Goal: Task Accomplishment & Management: Complete application form

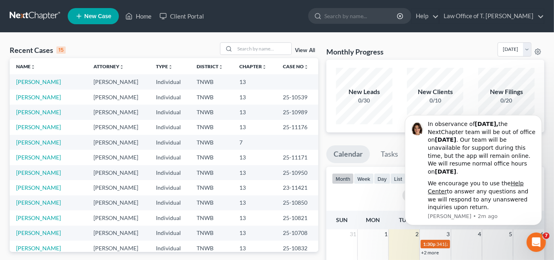
click at [102, 17] on span "New Case" at bounding box center [97, 16] width 27 height 6
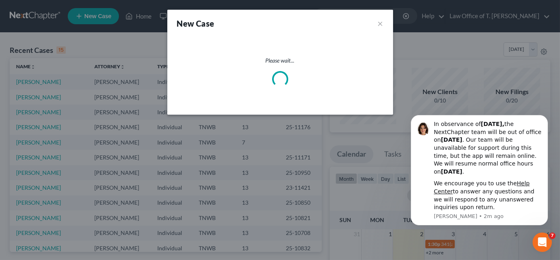
select select "76"
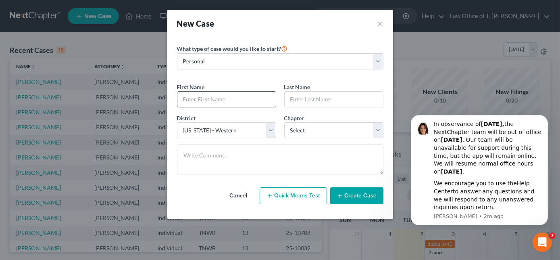
click at [254, 99] on input "text" at bounding box center [226, 98] width 98 height 15
type input "[PERSON_NAME]"
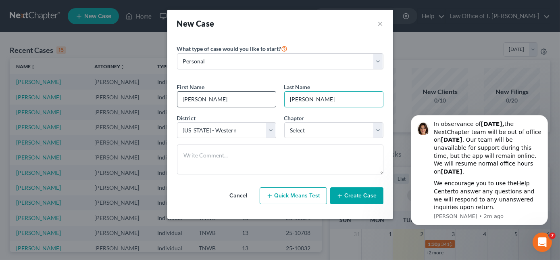
type input "[PERSON_NAME]"
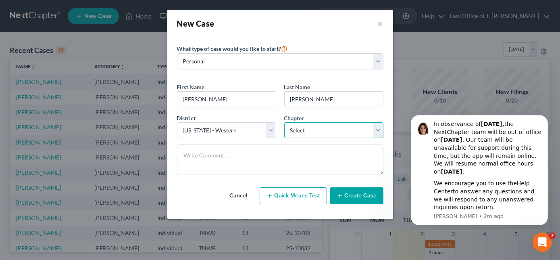
click at [341, 126] on select "Select 7 11 12 13" at bounding box center [333, 130] width 99 height 16
select select "0"
click at [284, 122] on select "Select 7 11 12 13" at bounding box center [333, 130] width 99 height 16
drag, startPoint x: 364, startPoint y: 200, endPoint x: 359, endPoint y: 198, distance: 5.9
click at [364, 200] on button "Create Case" at bounding box center [356, 195] width 53 height 17
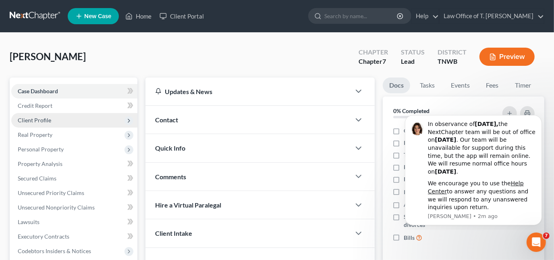
click at [45, 118] on span "Client Profile" at bounding box center [34, 119] width 33 height 7
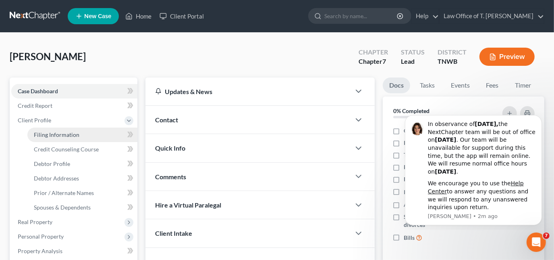
click at [73, 134] on span "Filing Information" at bounding box center [57, 134] width 46 height 7
select select "1"
select select "0"
select select "76"
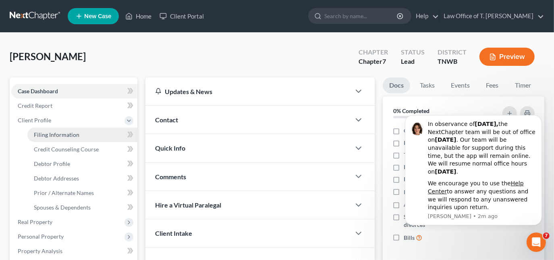
select select "44"
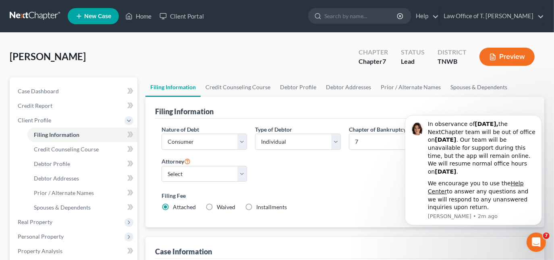
click at [486, 249] on div "Case Information" at bounding box center [345, 248] width 380 height 22
click at [532, 237] on icon "Open Intercom Messenger" at bounding box center [535, 240] width 13 height 13
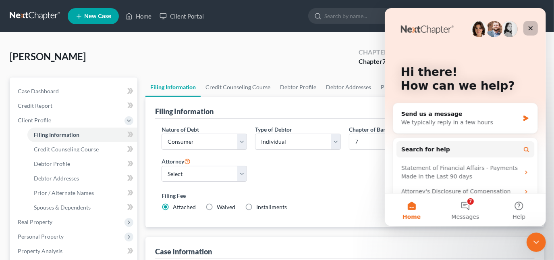
click at [532, 30] on icon "Close" at bounding box center [530, 28] width 6 height 6
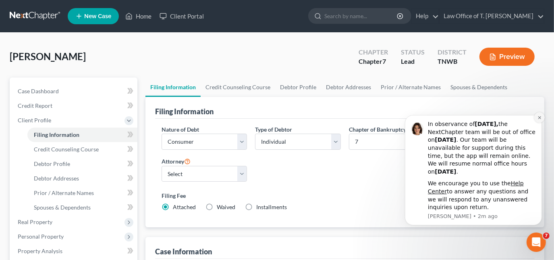
click at [541, 118] on icon "Dismiss notification" at bounding box center [539, 117] width 3 height 3
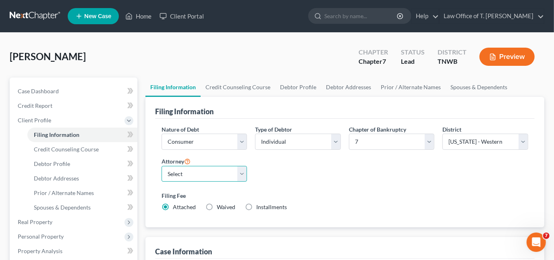
click at [236, 177] on select "Select [PERSON_NAME] - TNWB [PERSON_NAME] - TNMB" at bounding box center [205, 174] width 86 height 16
select select "0"
click at [162, 166] on select "Select [PERSON_NAME] - TNWB [PERSON_NAME] - TNMB" at bounding box center [205, 174] width 86 height 16
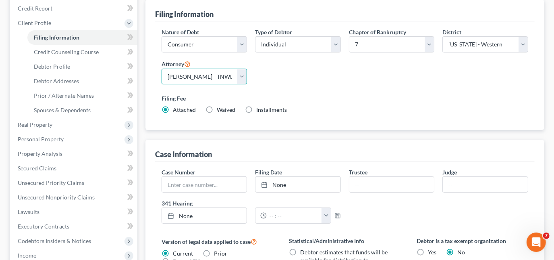
scroll to position [110, 0]
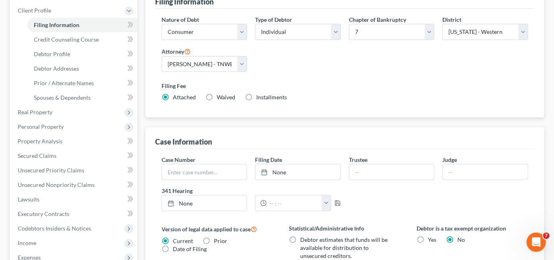
drag, startPoint x: 209, startPoint y: 141, endPoint x: 199, endPoint y: 148, distance: 11.9
click at [200, 147] on div "Case Information" at bounding box center [345, 138] width 380 height 22
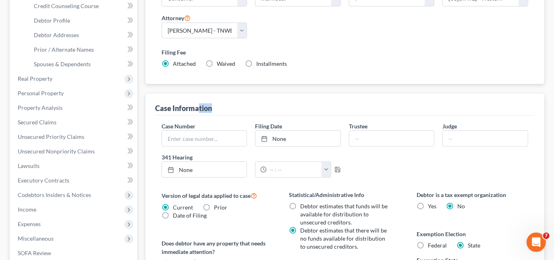
scroll to position [146, 0]
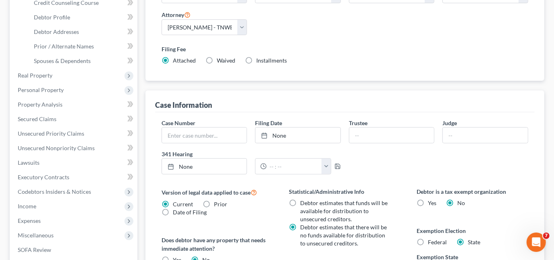
click at [365, 48] on label "Filing Fee" at bounding box center [345, 49] width 367 height 8
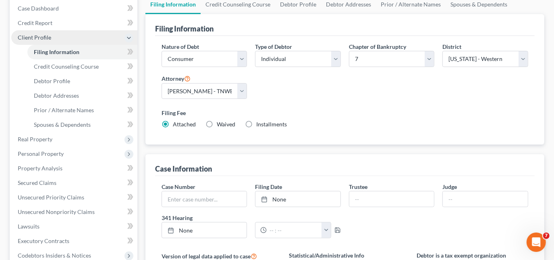
scroll to position [73, 0]
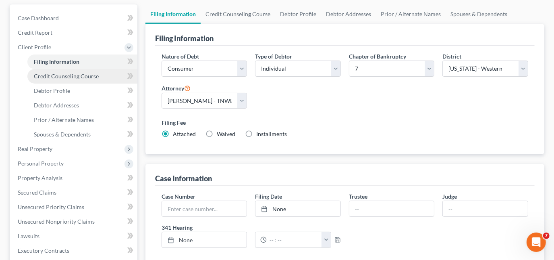
click at [64, 78] on span "Credit Counseling Course" at bounding box center [66, 76] width 65 height 7
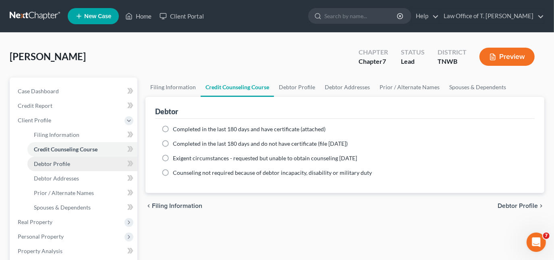
click at [63, 163] on span "Debtor Profile" at bounding box center [52, 163] width 36 height 7
select select "0"
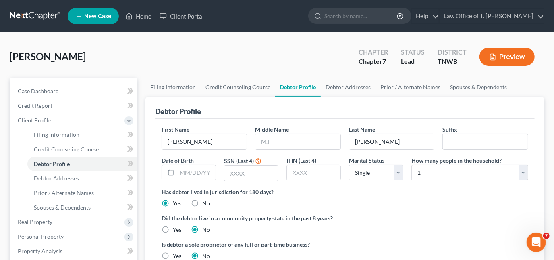
click at [283, 139] on input "text" at bounding box center [298, 141] width 85 height 15
click at [295, 139] on input "text" at bounding box center [298, 141] width 85 height 15
type input "L"
type input "[DATE]"
type input "2472"
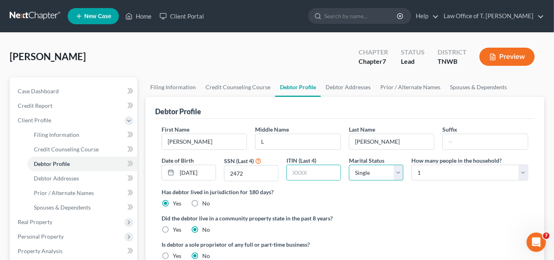
click at [395, 171] on select "Select Single Married Separated Divorced Widowed" at bounding box center [376, 172] width 54 height 16
select select "1"
click at [349, 164] on select "Select Single Married Separated Divorced Widowed" at bounding box center [376, 172] width 54 height 16
click at [516, 178] on select "Select 1 2 3 4 5 6 7 8 9 10 11 12 13 14 15 16 17 18 19 20" at bounding box center [470, 172] width 117 height 16
select select "3"
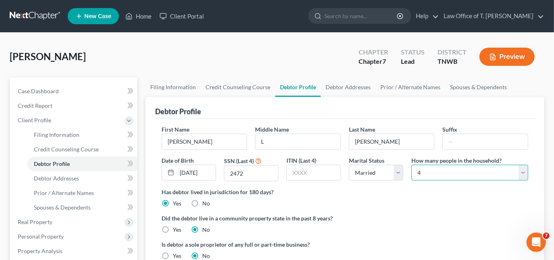
click at [412, 164] on select "Select 1 2 3 4 5 6 7 8 9 10 11 12 13 14 15 16 17 18 19 20" at bounding box center [470, 172] width 117 height 16
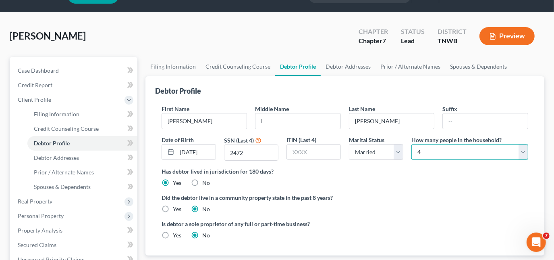
scroll to position [36, 0]
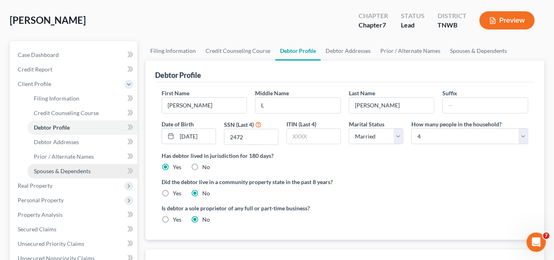
click at [76, 173] on link "Spouses & Dependents" at bounding box center [82, 171] width 110 height 15
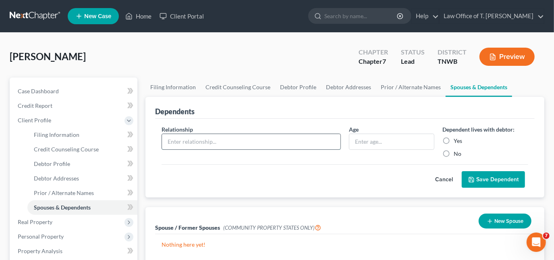
click at [220, 141] on input "text" at bounding box center [251, 141] width 179 height 15
type input "grandson"
type input "18"
click at [454, 141] on label "Yes" at bounding box center [458, 141] width 8 height 8
click at [457, 141] on input "Yes" at bounding box center [459, 139] width 5 height 5
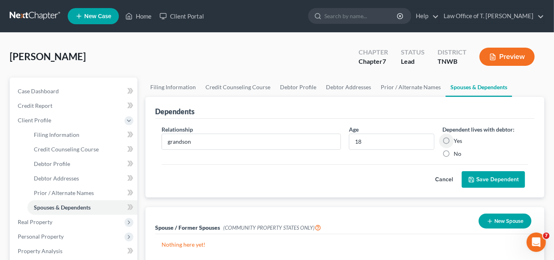
radio input "true"
click at [480, 178] on button "Save Dependent" at bounding box center [493, 179] width 63 height 17
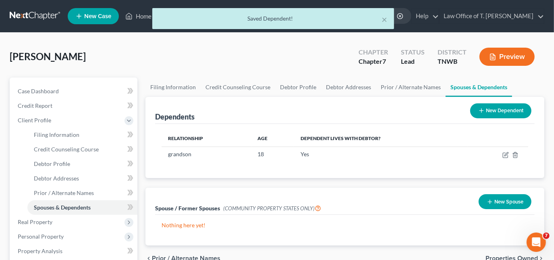
drag, startPoint x: 497, startPoint y: 114, endPoint x: 490, endPoint y: 117, distance: 7.6
click at [497, 114] on button "New Dependent" at bounding box center [500, 110] width 61 height 15
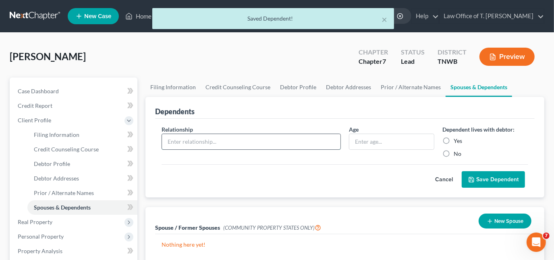
click at [239, 145] on input "text" at bounding box center [251, 141] width 179 height 15
type input "grandson"
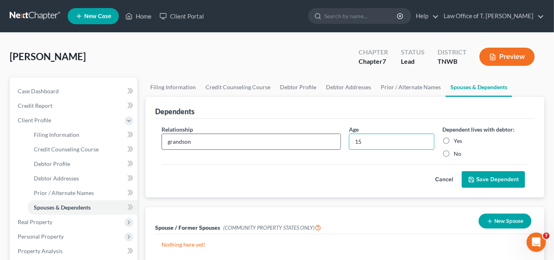
type input "15"
click at [454, 139] on label "Yes" at bounding box center [458, 141] width 8 height 8
click at [457, 139] on input "Yes" at bounding box center [459, 139] width 5 height 5
radio input "true"
click at [497, 181] on button "Save Dependent" at bounding box center [493, 179] width 63 height 17
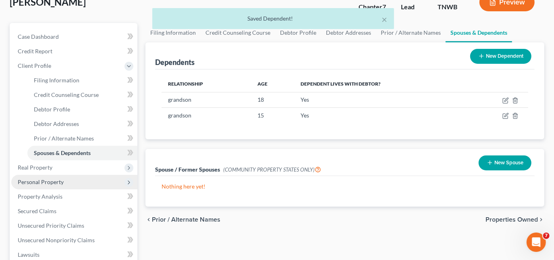
scroll to position [73, 0]
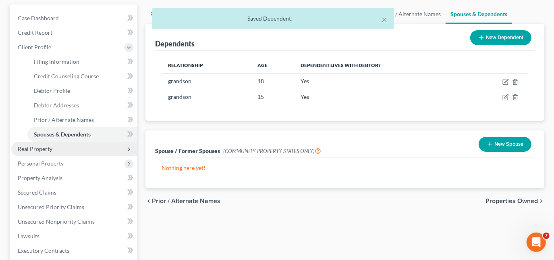
click at [57, 148] on span "Real Property" at bounding box center [74, 148] width 126 height 15
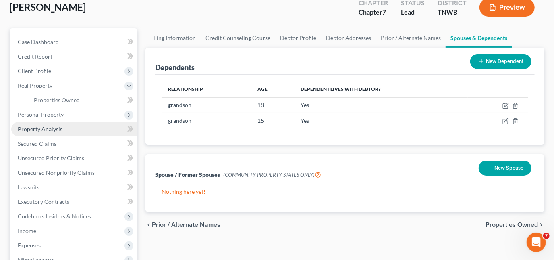
scroll to position [36, 0]
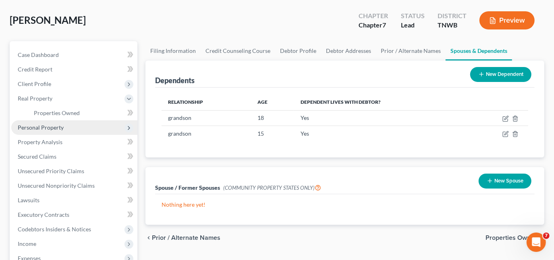
click at [58, 125] on span "Personal Property" at bounding box center [41, 127] width 46 height 7
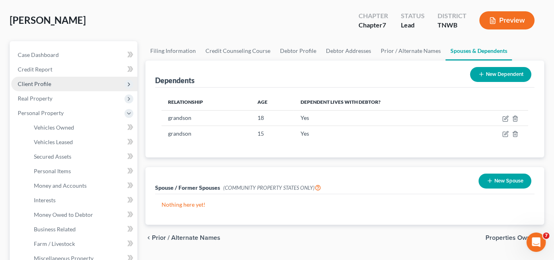
click at [43, 84] on span "Client Profile" at bounding box center [34, 83] width 33 height 7
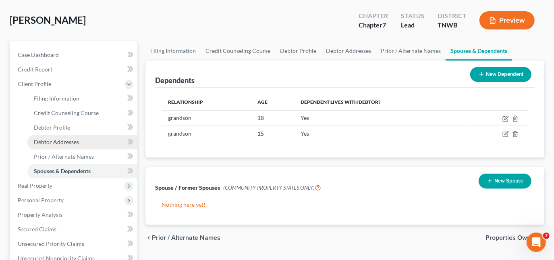
click at [53, 141] on span "Debtor Addresses" at bounding box center [56, 141] width 45 height 7
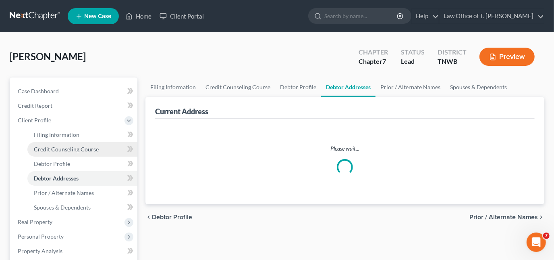
select select "0"
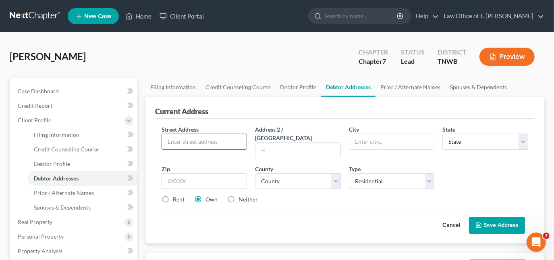
click at [192, 142] on input "text" at bounding box center [204, 141] width 85 height 15
click at [235, 143] on input "511 Indian Trial" at bounding box center [204, 141] width 85 height 15
type input "[STREET_ADDRESS]"
type input "[PERSON_NAME]"
select select "44"
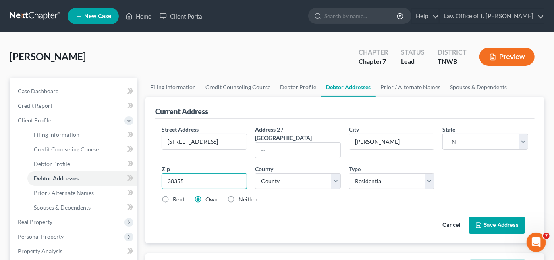
type input "38355"
click at [308, 173] on select "County [GEOGRAPHIC_DATA] [GEOGRAPHIC_DATA] [GEOGRAPHIC_DATA] [GEOGRAPHIC_DATA] …" at bounding box center [298, 181] width 86 height 16
select select "26"
click at [255, 173] on select "County [GEOGRAPHIC_DATA] [GEOGRAPHIC_DATA] [GEOGRAPHIC_DATA] [GEOGRAPHIC_DATA] …" at bounding box center [298, 181] width 86 height 16
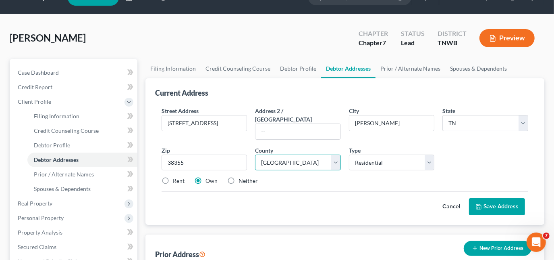
scroll to position [36, 0]
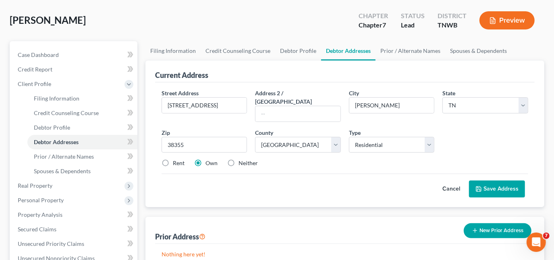
click at [491, 181] on button "Save Address" at bounding box center [497, 188] width 56 height 17
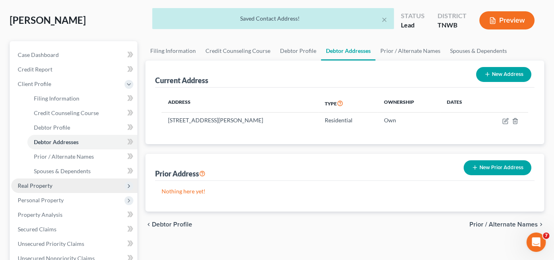
click at [54, 186] on span "Real Property" at bounding box center [74, 185] width 126 height 15
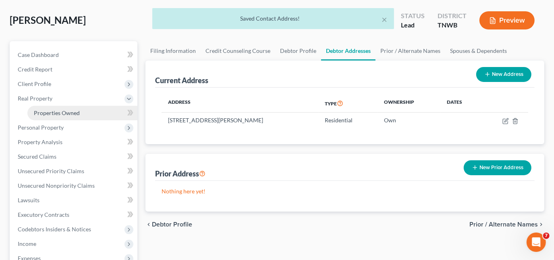
click at [71, 110] on span "Properties Owned" at bounding box center [57, 112] width 46 height 7
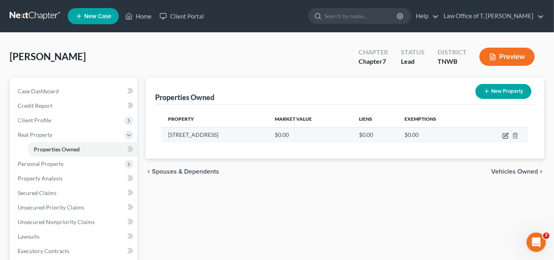
click at [503, 135] on icon "button" at bounding box center [505, 135] width 5 height 5
select select "44"
select select "26"
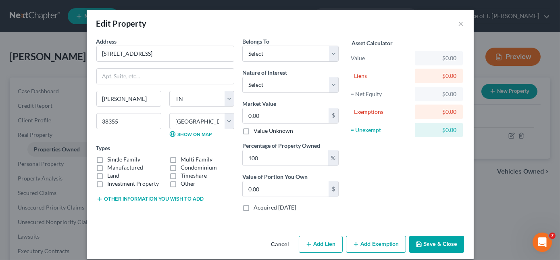
click at [108, 157] on label "Single Family" at bounding box center [124, 159] width 33 height 8
click at [111, 157] on input "Single Family" at bounding box center [113, 157] width 5 height 5
checkbox input "true"
click at [288, 58] on select "Select Debtor 1 Only Debtor 2 Only Debtor 1 And Debtor 2 Only At Least One Of T…" at bounding box center [290, 54] width 96 height 16
select select "3"
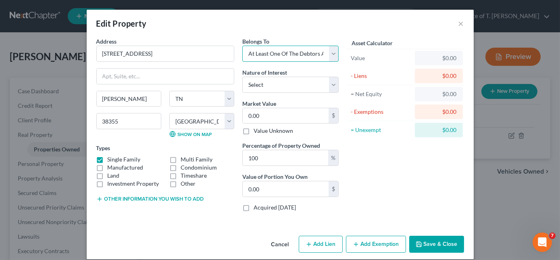
click at [242, 46] on select "Select Debtor 1 Only Debtor 2 Only Debtor 1 And Debtor 2 Only At Least One Of T…" at bounding box center [290, 54] width 96 height 16
click at [287, 84] on select "Select Fee Simple Joint Tenant Life Estate Equitable Interest Future Interest T…" at bounding box center [290, 85] width 96 height 16
select select "5"
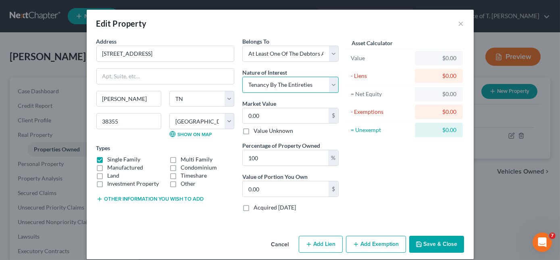
click at [242, 77] on select "Select Fee Simple Joint Tenant Life Estate Equitable Interest Future Interest T…" at bounding box center [290, 85] width 96 height 16
click at [275, 116] on input "0.00" at bounding box center [286, 115] width 86 height 15
type input "2"
type input "2.00"
type input "23"
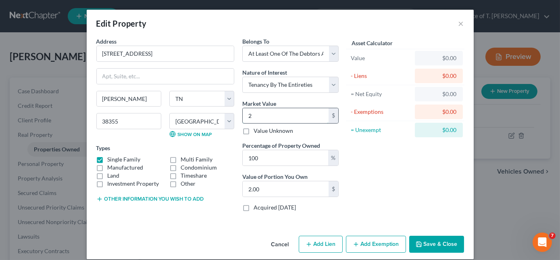
type input "23.00"
type input "232"
type input "232.00"
type input "2327"
type input "2,327.00"
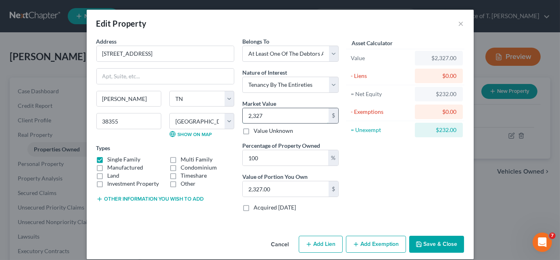
type input "2,3270"
type input "23,270.00"
type input "23,2700"
type input "232,700.00"
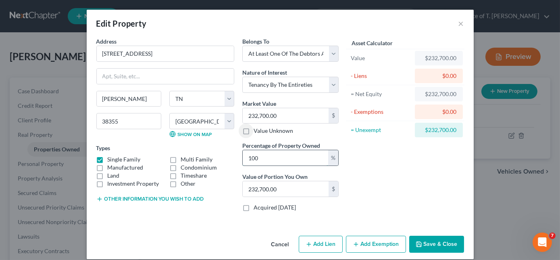
click at [314, 164] on input "100" at bounding box center [285, 157] width 85 height 15
type input "10"
type input "23,270.00"
type input "1"
type input "2,327.00"
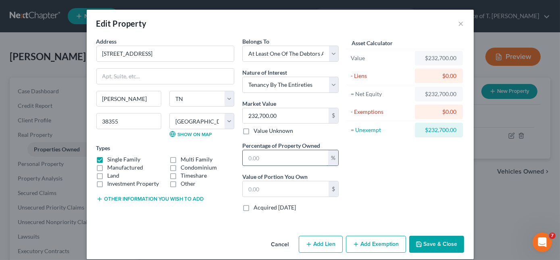
type input "5"
type input "11,635.00"
type input "50"
type input "116,350.00"
type input "50"
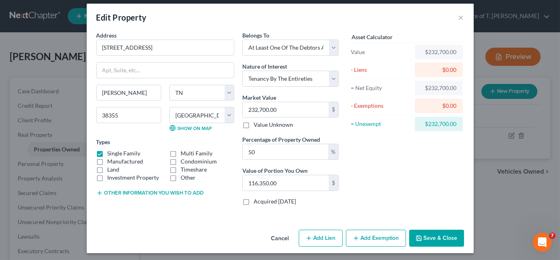
scroll to position [7, 0]
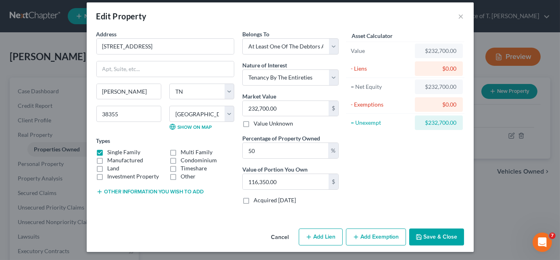
click at [320, 235] on button "Add Lien" at bounding box center [321, 236] width 44 height 17
select select "3"
select select "0"
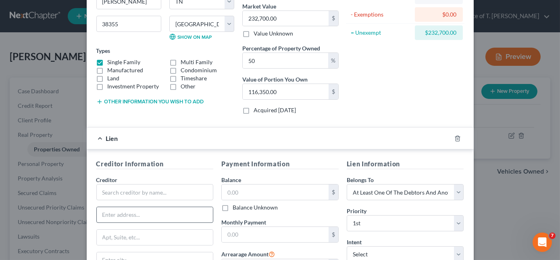
scroll to position [117, 0]
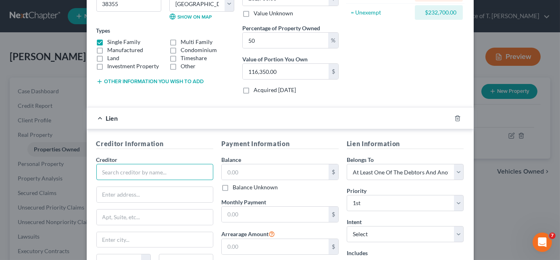
click at [164, 174] on input "text" at bounding box center [154, 172] width 117 height 16
type input "[PERSON_NAME]"
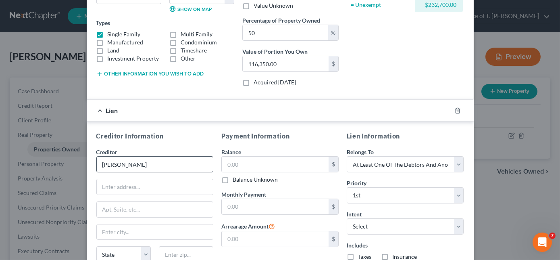
scroll to position [197, 0]
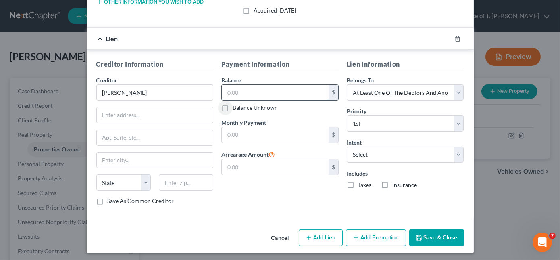
click at [281, 93] on input "text" at bounding box center [275, 92] width 107 height 15
type input "170,000.00"
type input "1,142.00"
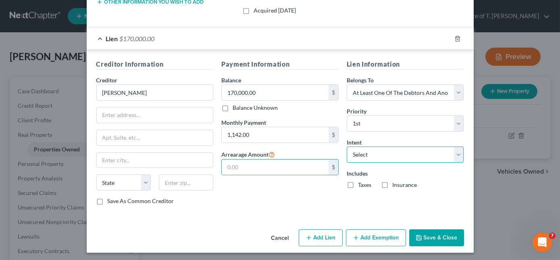
click at [374, 155] on select "Select Surrender Redeem Reaffirm Avoid Other" at bounding box center [405, 154] width 117 height 16
select select "2"
click at [347, 146] on select "Select Surrender Redeem Reaffirm Avoid Other" at bounding box center [405, 154] width 117 height 16
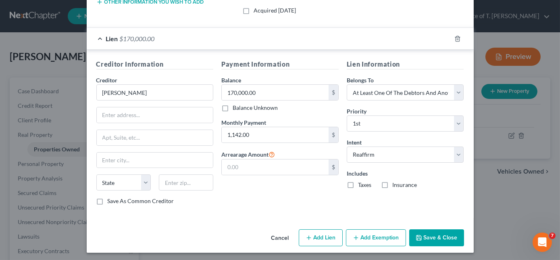
click at [364, 237] on button "Add Exemption" at bounding box center [376, 237] width 60 height 17
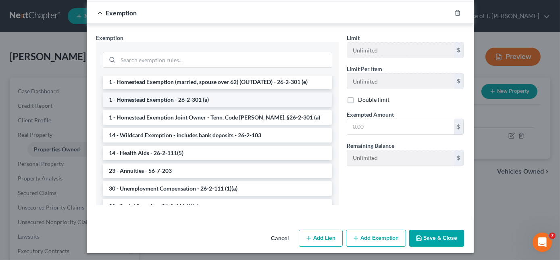
scroll to position [110, 0]
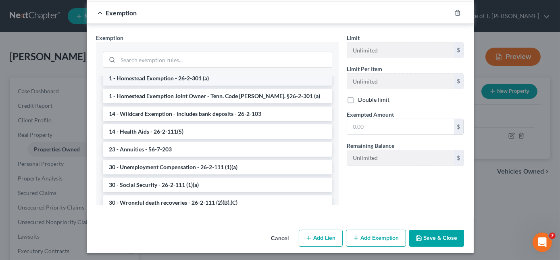
click at [155, 81] on li "1 - Homestead Exemption - 26-2-301 (a)" at bounding box center [217, 78] width 229 height 15
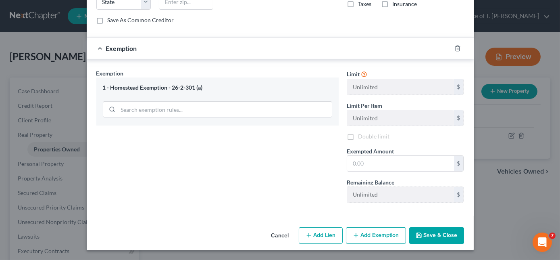
scroll to position [374, 0]
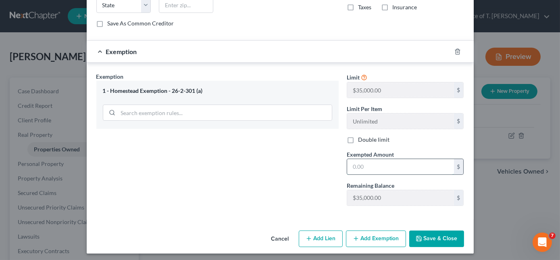
click at [370, 163] on input "text" at bounding box center [400, 166] width 107 height 15
type input "35,000.00"
click at [451, 234] on button "Save & Close" at bounding box center [436, 238] width 55 height 17
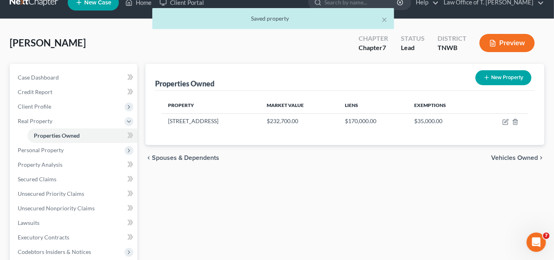
scroll to position [36, 0]
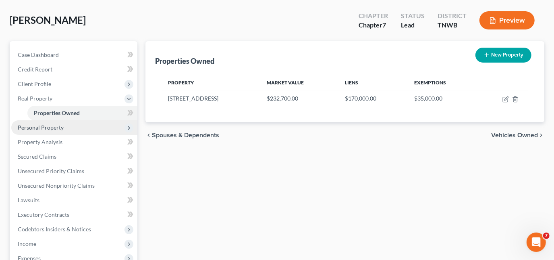
click at [54, 128] on span "Personal Property" at bounding box center [41, 127] width 46 height 7
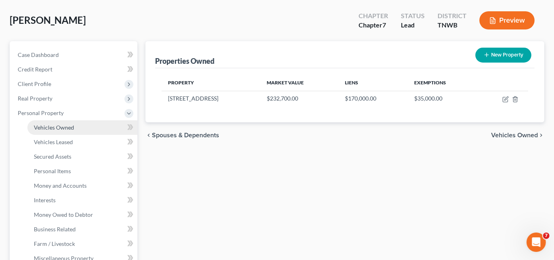
click at [57, 129] on span "Vehicles Owned" at bounding box center [54, 127] width 40 height 7
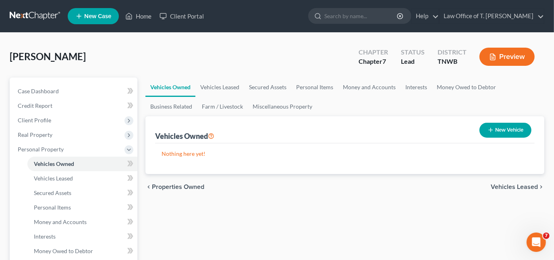
click at [488, 131] on icon "button" at bounding box center [491, 130] width 6 height 6
select select "0"
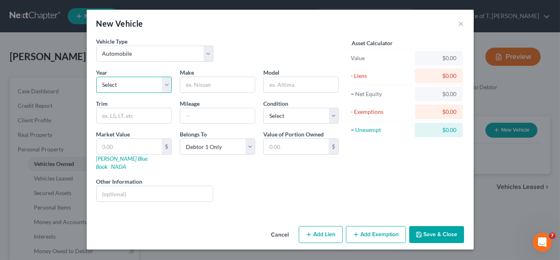
click at [135, 85] on select "Select 2026 2025 2024 2023 2022 2021 2020 2019 2018 2017 2016 2015 2014 2013 20…" at bounding box center [133, 85] width 75 height 16
select select "14"
click at [96, 77] on select "Select 2026 2025 2024 2023 2022 2021 2020 2019 2018 2017 2016 2015 2014 2013 20…" at bounding box center [133, 85] width 75 height 16
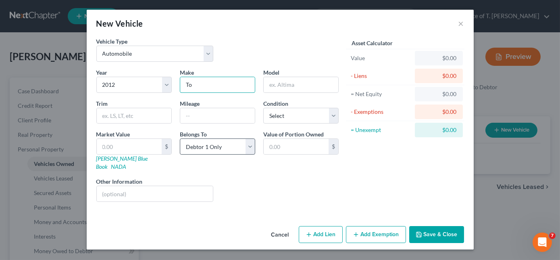
type input "Toyota"
type input "Tacoma"
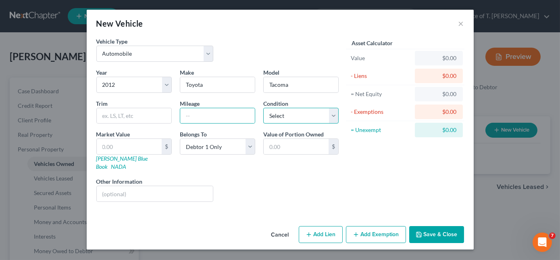
click at [293, 121] on select "Select Excellent Very Good Good Fair Poor" at bounding box center [300, 116] width 75 height 16
select select "2"
click at [263, 108] on select "Select Excellent Very Good Good Fair Poor" at bounding box center [300, 116] width 75 height 16
click at [198, 113] on input "text" at bounding box center [217, 115] width 75 height 15
type input "100000"
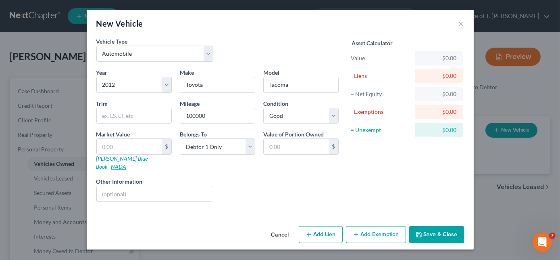
click at [127, 163] on link "NADA" at bounding box center [118, 166] width 15 height 7
click at [113, 145] on input "text" at bounding box center [129, 146] width 65 height 15
type input "1"
type input "1.00"
type input "13"
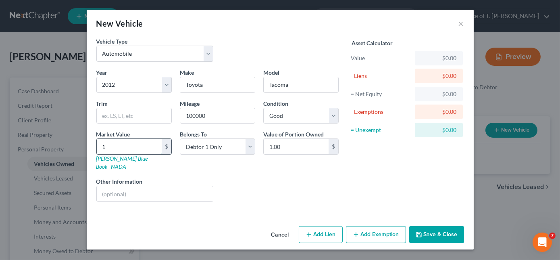
type input "13.00"
type input "139"
type input "139.00"
type input "1397"
type input "1,397.00"
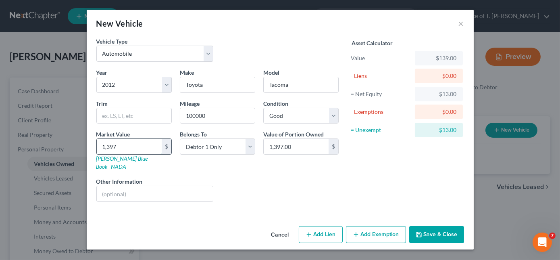
type input "1,3975"
type input "13,975.00"
click at [331, 227] on button "Add Lien" at bounding box center [321, 234] width 44 height 17
select select "0"
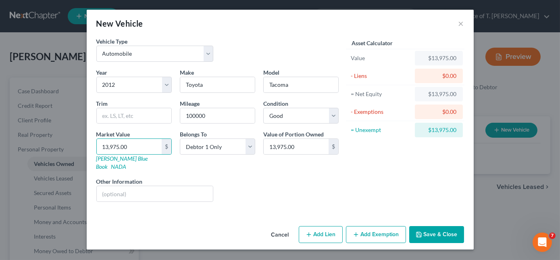
select select "0"
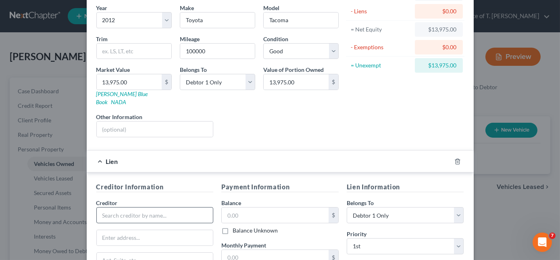
scroll to position [73, 0]
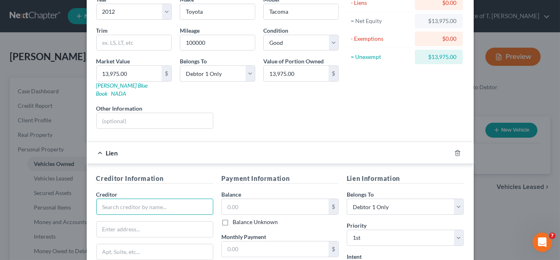
click at [170, 200] on input "text" at bounding box center [154, 206] width 117 height 16
type input "West Lake Financial"
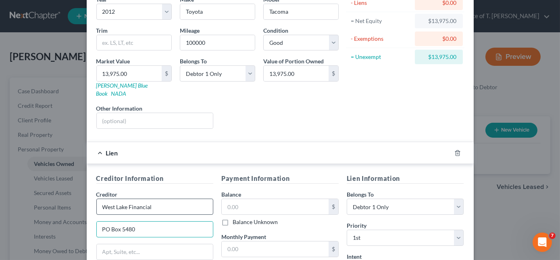
type input "PO Box 54807"
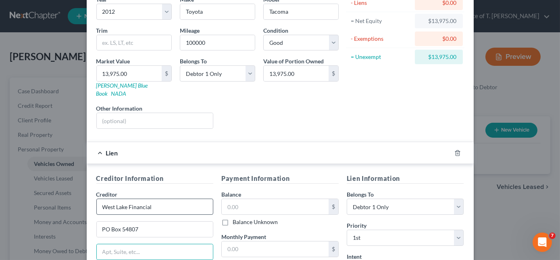
scroll to position [85, 0]
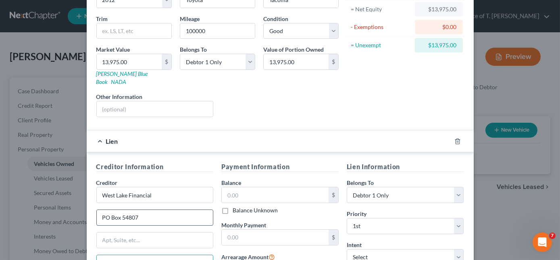
type input "[GEOGRAPHIC_DATA]"
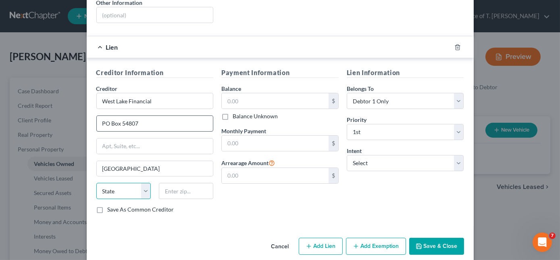
select select "4"
type input "90054-0807"
click at [268, 94] on input "text" at bounding box center [275, 100] width 107 height 15
type input "19,205.32"
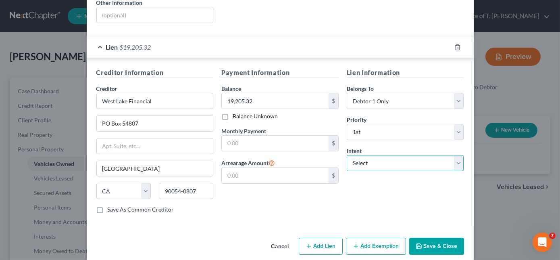
click at [368, 155] on select "Select Surrender Redeem Reaffirm Avoid Other" at bounding box center [405, 163] width 117 height 16
select select "0"
click at [347, 155] on select "Select Surrender Redeem Reaffirm Avoid Other" at bounding box center [405, 163] width 117 height 16
click at [432, 237] on button "Save & Close" at bounding box center [436, 245] width 55 height 17
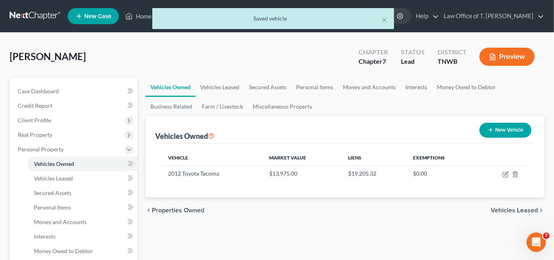
click at [502, 123] on button "New Vehicle" at bounding box center [506, 130] width 52 height 15
select select "0"
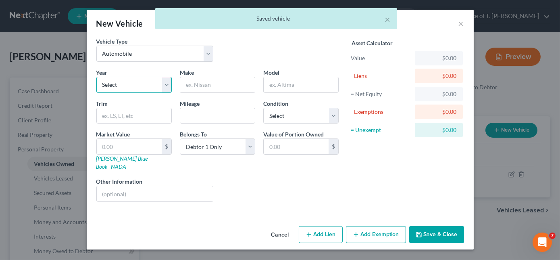
click at [144, 85] on select "Select 2026 2025 2024 2023 2022 2021 2020 2019 2018 2017 2016 2015 2014 2013 20…" at bounding box center [133, 85] width 75 height 16
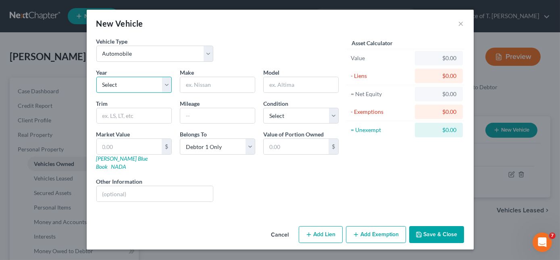
select select "12"
click at [96, 77] on select "Select 2026 2025 2024 2023 2022 2021 2020 2019 2018 2017 2016 2015 2014 2013 20…" at bounding box center [133, 85] width 75 height 16
click at [208, 90] on input "text" at bounding box center [217, 84] width 75 height 15
type input "Ford"
type input "Edge"
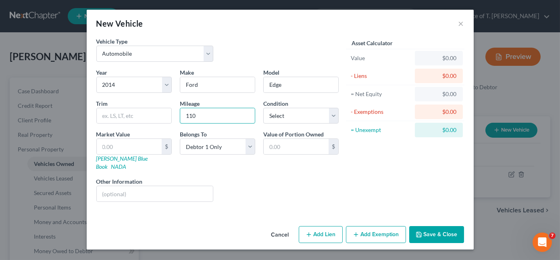
type input "110000"
click at [299, 114] on select "Select Excellent Very Good Good Fair Poor" at bounding box center [300, 116] width 75 height 16
select select "2"
click at [263, 108] on select "Select Excellent Very Good Good Fair Poor" at bounding box center [300, 116] width 75 height 16
click at [127, 163] on link "NADA" at bounding box center [118, 166] width 15 height 7
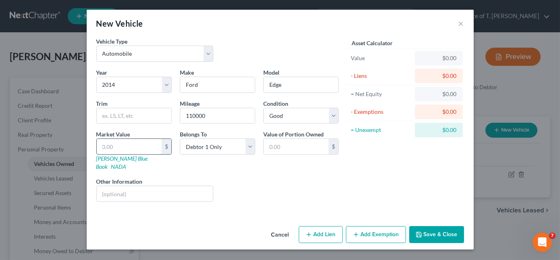
click at [135, 144] on input "text" at bounding box center [129, 146] width 65 height 15
type input "6"
type input "6.00"
type input "65"
type input "65.00"
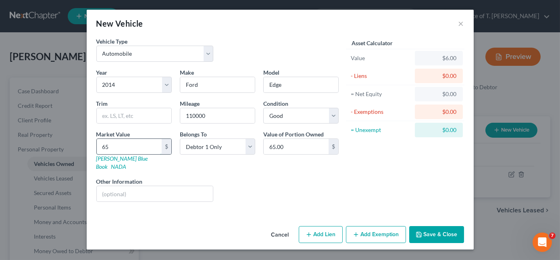
type input "657"
type input "657.00"
type input "6575"
type input "6,575.00"
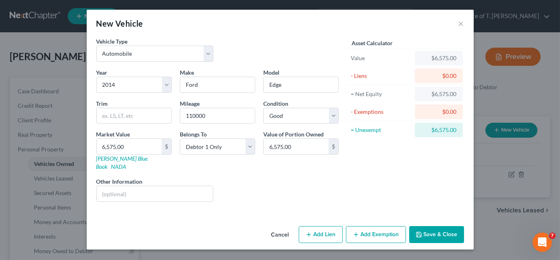
click at [332, 227] on button "Add Lien" at bounding box center [321, 234] width 44 height 17
select select "0"
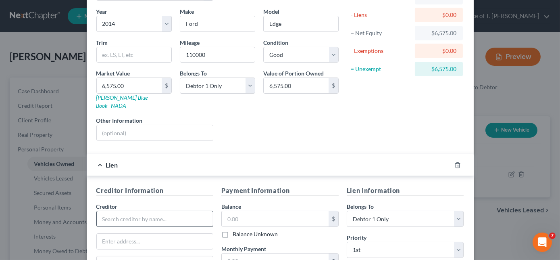
scroll to position [73, 0]
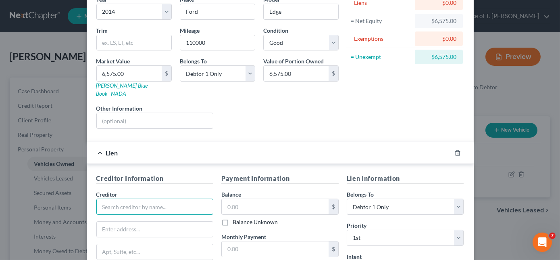
click at [153, 198] on input "text" at bounding box center [154, 206] width 117 height 16
type input "Bridgecrest Financial"
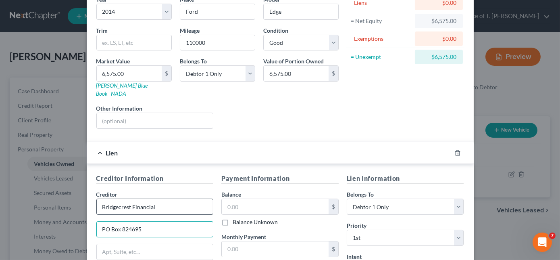
type input "PO Box 824695"
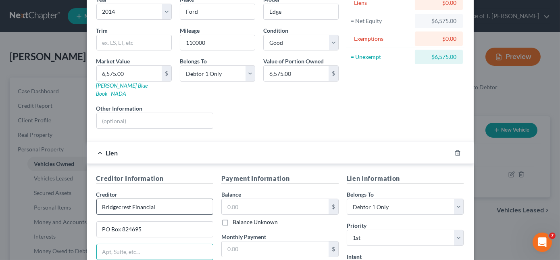
scroll to position [85, 0]
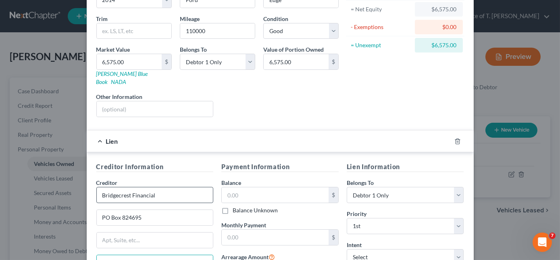
type input "K"
type input "[GEOGRAPHIC_DATA]"
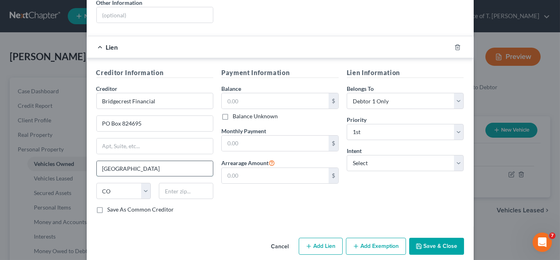
click at [159, 161] on input "[GEOGRAPHIC_DATA]" at bounding box center [155, 168] width 116 height 15
select select "4"
type input "90084-2695"
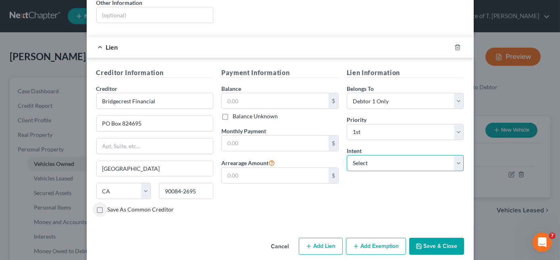
click at [356, 155] on select "Select Surrender Redeem Reaffirm Avoid Other" at bounding box center [405, 163] width 117 height 16
select select "0"
click at [347, 155] on select "Select Surrender Redeem Reaffirm Avoid Other" at bounding box center [405, 163] width 117 height 16
click at [422, 237] on button "Save & Close" at bounding box center [436, 245] width 55 height 17
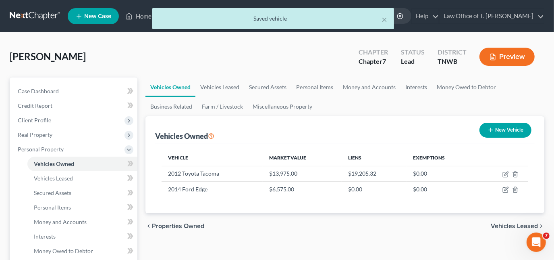
click at [493, 129] on button "New Vehicle" at bounding box center [506, 130] width 52 height 15
select select "0"
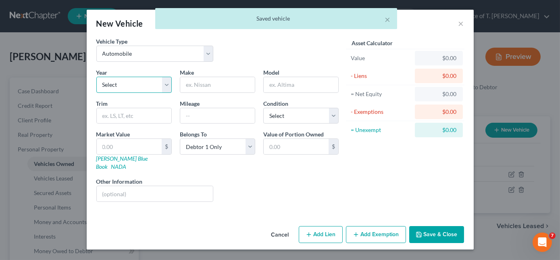
click at [158, 85] on select "Select 2026 2025 2024 2023 2022 2021 2020 2019 2018 2017 2016 2015 2014 2013 20…" at bounding box center [133, 85] width 75 height 16
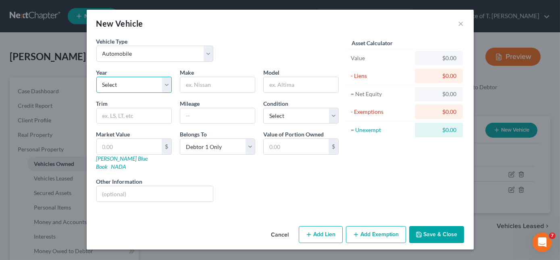
select select "16"
click at [96, 77] on select "Select 2026 2025 2024 2023 2022 2021 2020 2019 2018 2017 2016 2015 2014 2013 20…" at bounding box center [133, 85] width 75 height 16
click at [226, 83] on input "text" at bounding box center [217, 84] width 75 height 15
type input "Dodge"
type input "Ram"
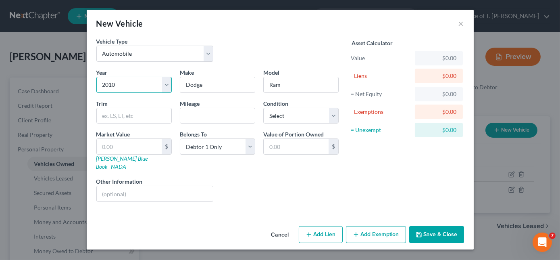
click at [148, 88] on select "Select 2026 2025 2024 2023 2022 2021 2020 2019 2018 2017 2016 2015 2014 2013 20…" at bounding box center [133, 85] width 75 height 16
click at [156, 87] on select "Select 2026 2025 2024 2023 2022 2021 2020 2019 2018 2017 2016 2015 2014 2013 20…" at bounding box center [133, 85] width 75 height 16
click at [96, 77] on select "Select 2026 2025 2024 2023 2022 2021 2020 2019 2018 2017 2016 2015 2014 2013 20…" at bounding box center [133, 85] width 75 height 16
click at [160, 98] on div "Year Select 2026 2025 2024 2023 2022 2021 2020 2019 2018 2017 2016 2015 2014 20…" at bounding box center [217, 138] width 250 height 140
click at [166, 86] on select "Select 2026 2025 2024 2023 2022 2021 2020 2019 2018 2017 2016 2015 2014 2013 20…" at bounding box center [133, 85] width 75 height 16
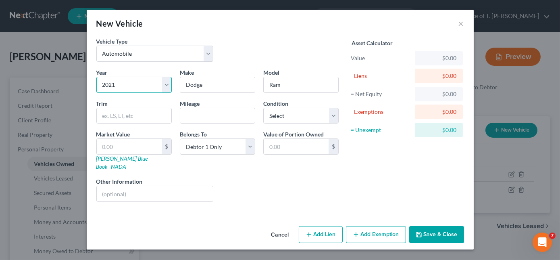
select select "19"
click at [96, 77] on select "Select 2026 2025 2024 2023 2022 2021 2020 2019 2018 2017 2016 2015 2014 2013 20…" at bounding box center [133, 85] width 75 height 16
click at [217, 117] on input "text" at bounding box center [217, 115] width 75 height 15
type input "200000"
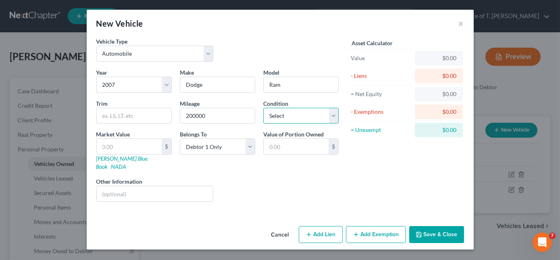
click at [310, 112] on select "Select Excellent Very Good Good Fair Poor" at bounding box center [300, 116] width 75 height 16
select select "3"
click at [263, 108] on select "Select Excellent Very Good Good Fair Poor" at bounding box center [300, 116] width 75 height 16
click at [137, 150] on input "text" at bounding box center [129, 146] width 65 height 15
type input "2"
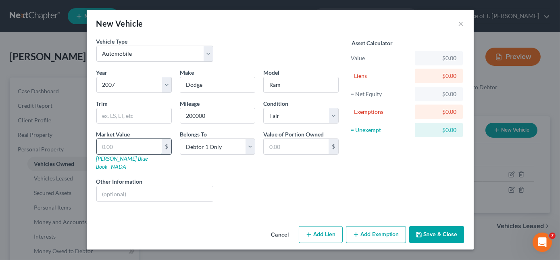
type input "2.00"
type input "5"
type input "5.00"
type input "50"
type input "50.00"
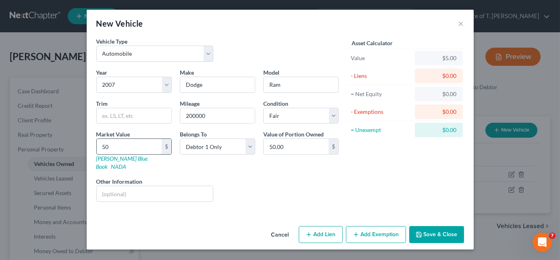
type input "500"
type input "500.00"
type input "5000"
type input "5,000.00"
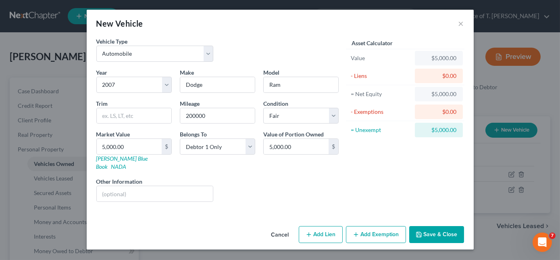
click at [317, 226] on button "Add Lien" at bounding box center [321, 234] width 44 height 17
select select "0"
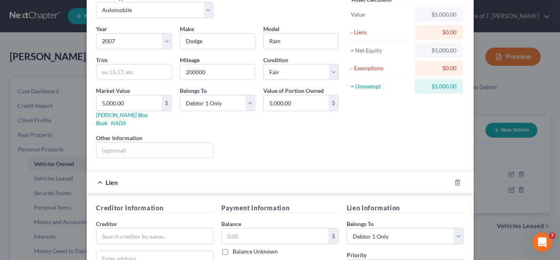
scroll to position [110, 0]
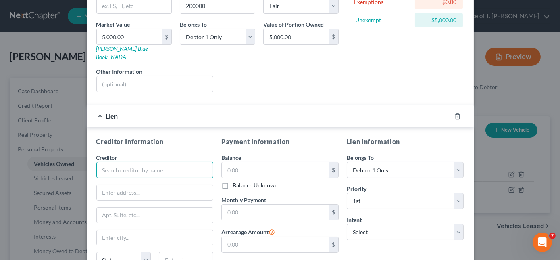
click at [148, 163] on input "text" at bounding box center [154, 170] width 117 height 16
type input "Credit Acceptance"
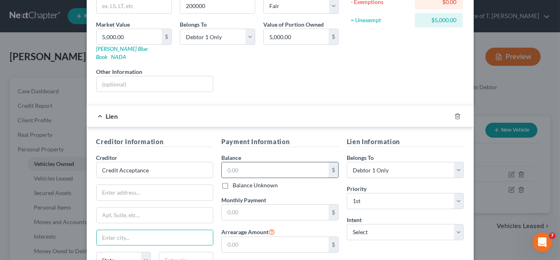
click at [286, 162] on input "text" at bounding box center [275, 169] width 107 height 15
type input "5,000.00"
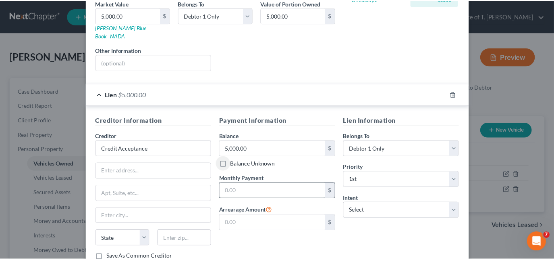
scroll to position [179, 0]
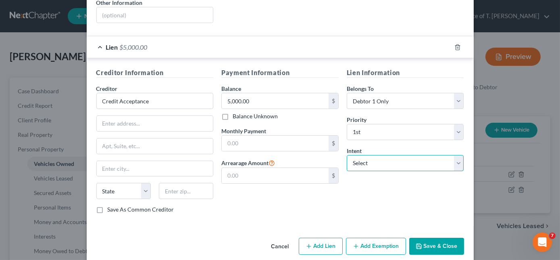
click at [378, 158] on select "Select Surrender Redeem Reaffirm Avoid Other" at bounding box center [405, 163] width 117 height 16
select select "0"
click at [347, 155] on select "Select Surrender Redeem Reaffirm Avoid Other" at bounding box center [405, 163] width 117 height 16
click at [425, 237] on button "Save & Close" at bounding box center [436, 245] width 55 height 17
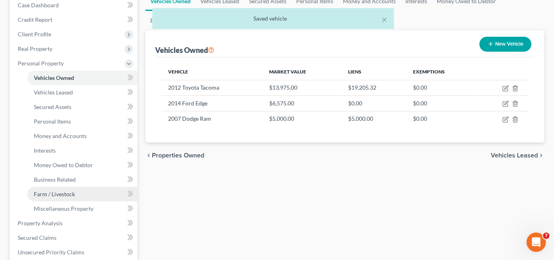
scroll to position [110, 0]
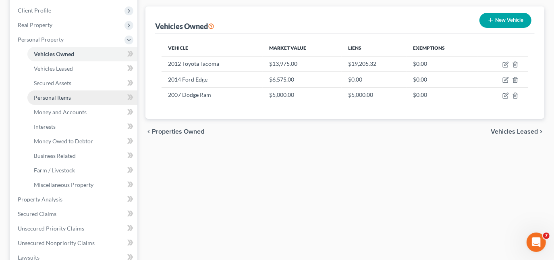
click at [56, 95] on span "Personal Items" at bounding box center [52, 97] width 37 height 7
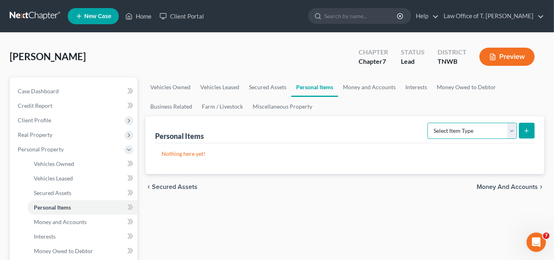
click at [508, 131] on select "Select Item Type Clothing Collectibles Of Value Electronics Firearms Household …" at bounding box center [472, 131] width 89 height 16
select select "clothing"
click at [429, 123] on select "Select Item Type Clothing Collectibles Of Value Electronics Firearms Household …" at bounding box center [472, 131] width 89 height 16
click at [532, 127] on button "submit" at bounding box center [527, 131] width 16 height 16
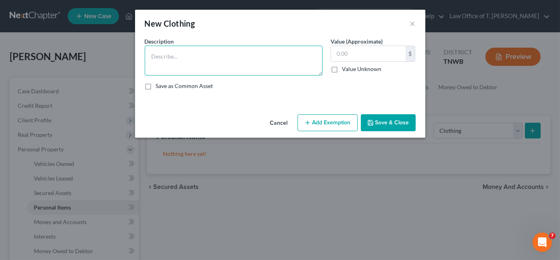
click at [258, 62] on textarea at bounding box center [234, 61] width 178 height 30
type textarea "clothing"
type input "500.00"
drag, startPoint x: 394, startPoint y: 121, endPoint x: 399, endPoint y: 123, distance: 5.2
click at [394, 121] on button "Save & Close" at bounding box center [388, 122] width 55 height 17
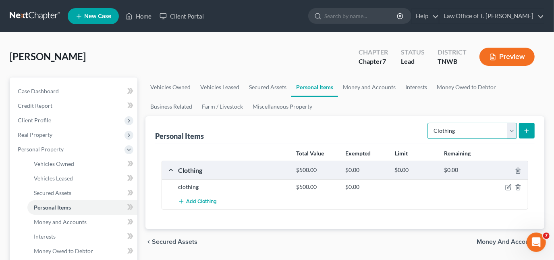
click at [516, 131] on select "Select Item Type Clothing Collectibles Of Value Electronics Firearms Household …" at bounding box center [472, 131] width 89 height 16
select select "electronics"
click at [429, 123] on select "Select Item Type Clothing Collectibles Of Value Electronics Firearms Household …" at bounding box center [472, 131] width 89 height 16
click at [524, 130] on icon "submit" at bounding box center [527, 130] width 6 height 6
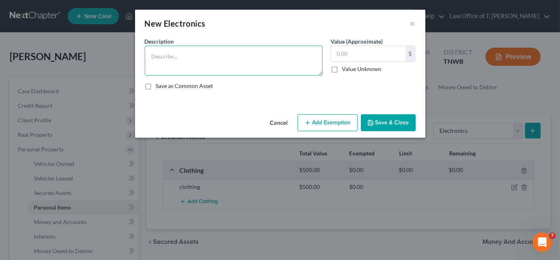
click at [257, 49] on textarea at bounding box center [234, 61] width 178 height 30
click at [216, 60] on textarea "65 inch TV -" at bounding box center [234, 61] width 178 height 30
click at [250, 62] on textarea "65 inch TV - $500.00" at bounding box center [234, 61] width 178 height 30
type textarea "65 inch TV - $500.00 36 inch TV - $100.00 55 inch TV - $300.00 laptop - $100.00"
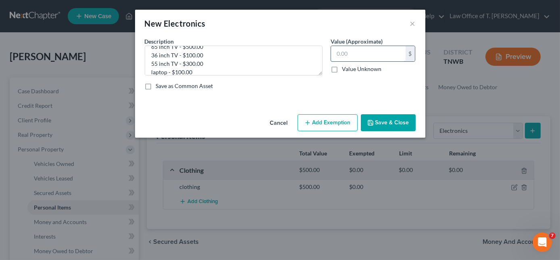
click at [381, 52] on input "text" at bounding box center [368, 53] width 75 height 15
type input "1,000.00"
click at [401, 122] on button "Save & Close" at bounding box center [388, 122] width 55 height 17
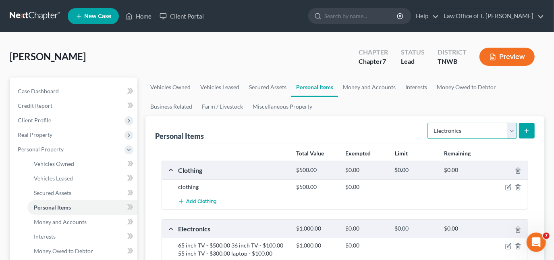
click at [515, 132] on select "Select Item Type Clothing Collectibles Of Value Electronics Firearms Household …" at bounding box center [472, 131] width 89 height 16
select select "household_goods"
click at [429, 123] on select "Select Item Type Clothing Collectibles Of Value Electronics Firearms Household …" at bounding box center [472, 131] width 89 height 16
click at [533, 131] on button "submit" at bounding box center [527, 131] width 16 height 16
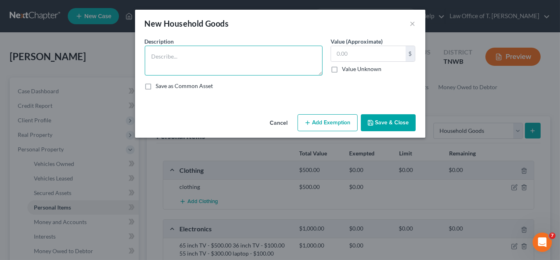
click at [260, 63] on textarea at bounding box center [234, 61] width 178 height 30
type textarea "i"
type textarea "misc household goods and furniture"
type input "1,500.00"
click at [398, 120] on button "Save & Close" at bounding box center [388, 122] width 55 height 17
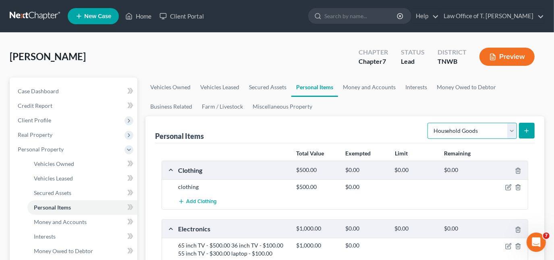
click at [510, 130] on select "Select Item Type Clothing Collectibles Of Value Electronics Firearms Household …" at bounding box center [472, 131] width 89 height 16
select select "pets"
click at [429, 123] on select "Select Item Type Clothing Collectibles Of Value Electronics Firearms Household …" at bounding box center [472, 131] width 89 height 16
click at [527, 131] on icon "submit" at bounding box center [527, 130] width 6 height 6
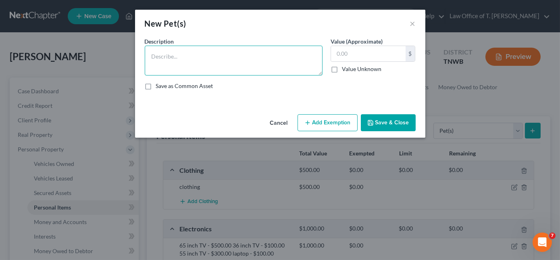
click at [243, 58] on textarea at bounding box center [234, 61] width 178 height 30
click at [185, 54] on textarea "Labradoodle Shih Tzu Yorkie" at bounding box center [234, 61] width 178 height 30
click at [170, 63] on textarea "Labradoodle - $1000.00 Shih Tzu Yorkie" at bounding box center [234, 61] width 178 height 30
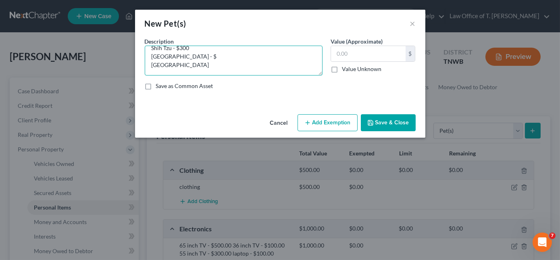
click at [177, 66] on textarea "Labradoodle - $1000.00 Shih Tzu - $300 [GEOGRAPHIC_DATA] - $ [GEOGRAPHIC_DATA]" at bounding box center [234, 61] width 178 height 30
click at [180, 60] on textarea "Labradoodle - $1000.00 Shih Tzu - $300 Yorkie - $" at bounding box center [234, 61] width 178 height 30
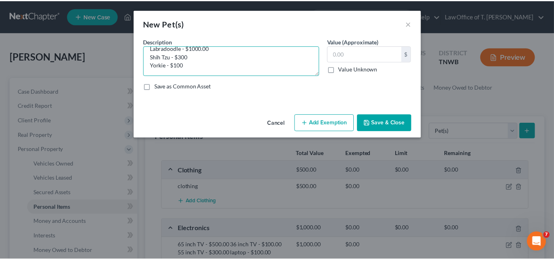
scroll to position [0, 0]
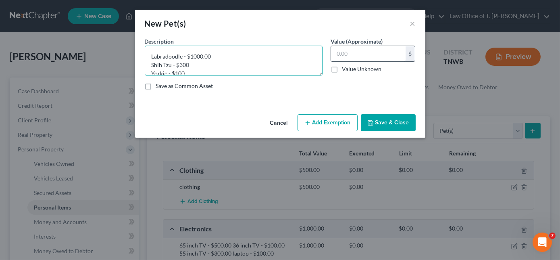
type textarea "Labradoodle - $1000.00 Shih Tzu - $300 Yorkie - $100"
click at [354, 56] on input "text" at bounding box center [368, 53] width 75 height 15
type input "1,400.00"
click at [374, 126] on button "Save & Close" at bounding box center [388, 122] width 55 height 17
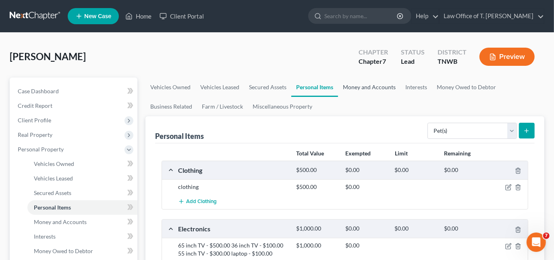
click at [362, 89] on link "Money and Accounts" at bounding box center [369, 86] width 62 height 19
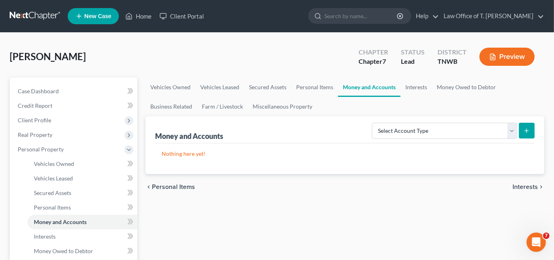
click at [518, 133] on form "Select Account Type Brokerage Cash on Hand Certificates of Deposit Checking Acc…" at bounding box center [453, 131] width 163 height 17
click at [514, 133] on select "Select Account Type Brokerage Cash on Hand Certificates of Deposit Checking Acc…" at bounding box center [444, 131] width 145 height 16
select select "checking"
click at [374, 123] on select "Select Account Type Brokerage Cash on Hand Certificates of Deposit Checking Acc…" at bounding box center [444, 131] width 145 height 16
click at [534, 131] on button "submit" at bounding box center [527, 131] width 16 height 16
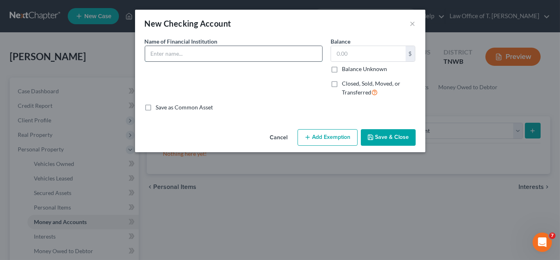
click at [271, 56] on input "text" at bounding box center [233, 53] width 177 height 15
type input "Regions Bank"
type input "1"
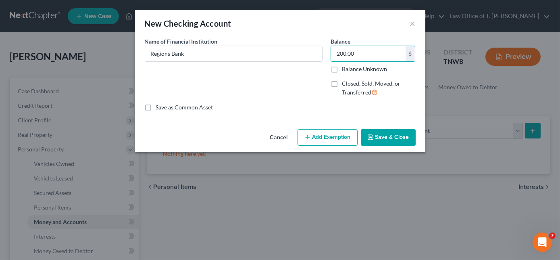
type input "200.00"
click at [382, 138] on button "Save & Close" at bounding box center [388, 137] width 55 height 17
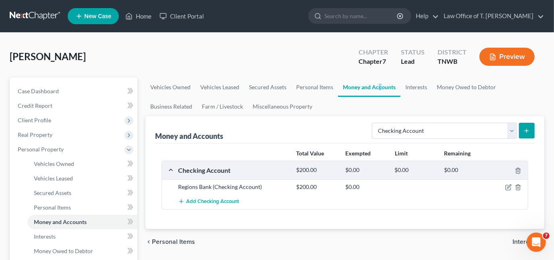
drag, startPoint x: 378, startPoint y: 98, endPoint x: 383, endPoint y: 98, distance: 5.7
click at [381, 98] on ul "Vehicles Owned Vehicles Leased Secured Assets Personal Items Money and Accounts…" at bounding box center [345, 96] width 399 height 39
click at [516, 95] on ul "Vehicles Owned Vehicles Leased Secured Assets Personal Items Money and Accounts…" at bounding box center [345, 96] width 399 height 39
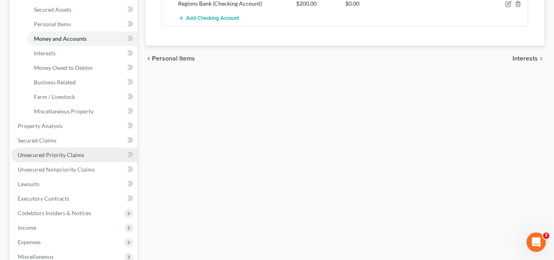
scroll to position [220, 0]
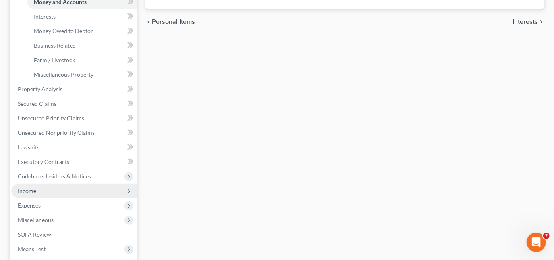
click at [35, 191] on span "Income" at bounding box center [27, 190] width 19 height 7
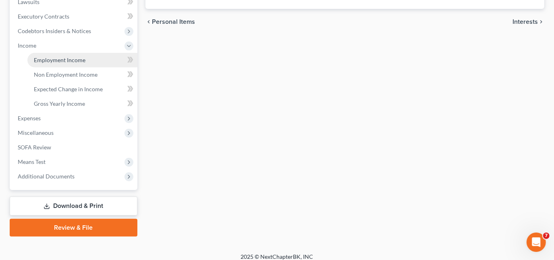
click at [67, 60] on span "Employment Income" at bounding box center [60, 59] width 52 height 7
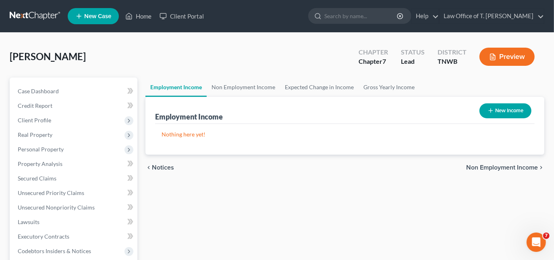
click at [501, 102] on div "New Income" at bounding box center [505, 110] width 58 height 21
click at [495, 108] on button "New Income" at bounding box center [506, 110] width 52 height 15
select select "0"
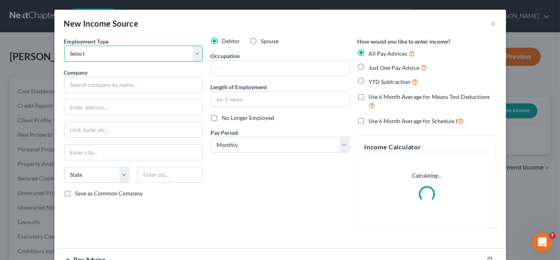
click at [135, 52] on select "Select Full or [DEMOGRAPHIC_DATA] Employment Self Employment" at bounding box center [133, 54] width 139 height 16
select select "0"
click at [64, 46] on select "Select Full or [DEMOGRAPHIC_DATA] Employment Self Employment" at bounding box center [133, 54] width 139 height 16
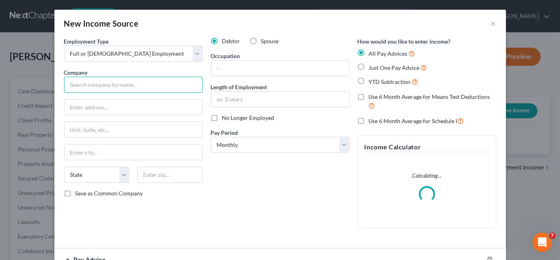
click at [125, 92] on input "text" at bounding box center [133, 85] width 139 height 16
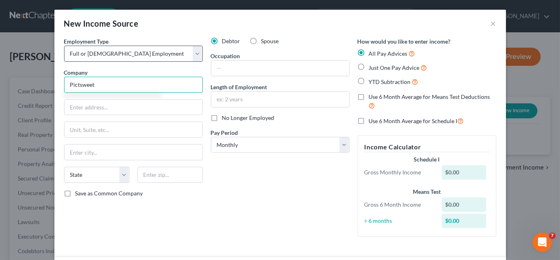
type input "Pictsweet"
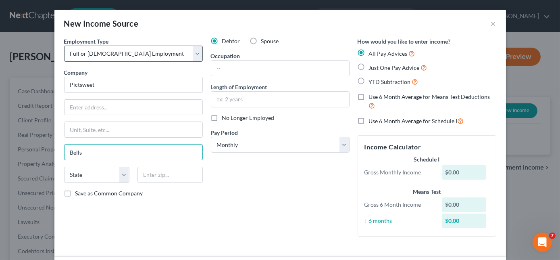
type input "Bells"
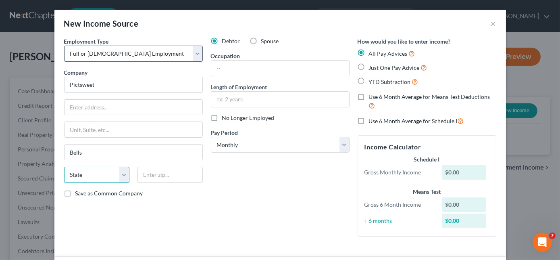
select select "44"
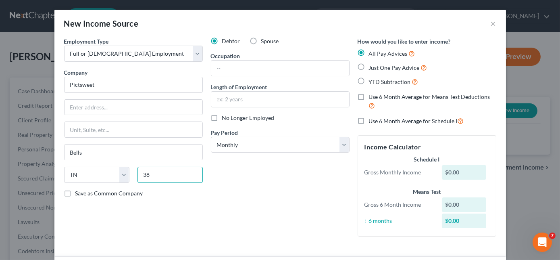
type input "3"
click at [246, 66] on input "text" at bounding box center [280, 67] width 138 height 15
type input "warehouse"
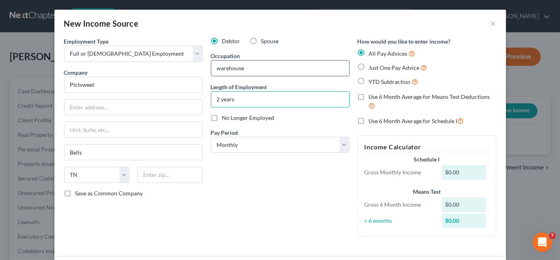
type input "2 years"
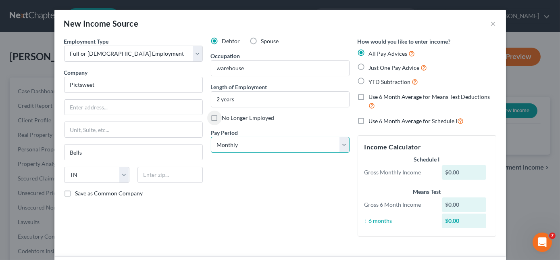
click at [278, 141] on select "Select Monthly Twice Monthly Every Other Week Weekly" at bounding box center [280, 145] width 139 height 16
select select "3"
click at [211, 137] on select "Select Monthly Twice Monthly Every Other Week Weekly" at bounding box center [280, 145] width 139 height 16
click at [369, 66] on label "Just One Pay Advice" at bounding box center [398, 67] width 58 height 9
click at [372, 66] on input "Just One Pay Advice" at bounding box center [374, 65] width 5 height 5
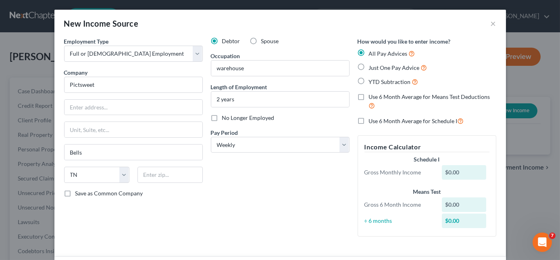
radio input "true"
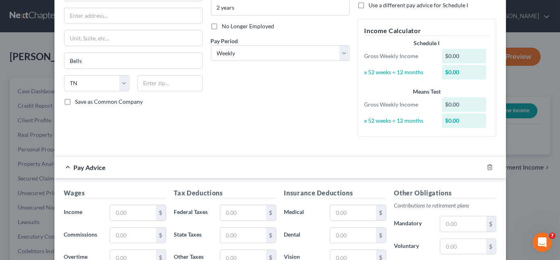
scroll to position [110, 0]
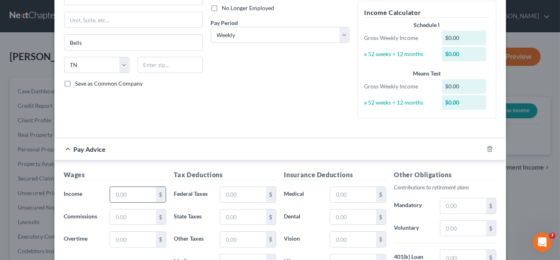
click at [123, 191] on input "text" at bounding box center [133, 194] width 46 height 15
type input "690.00"
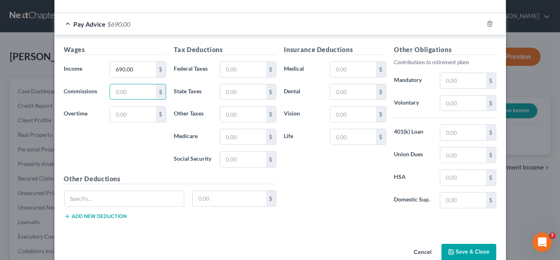
scroll to position [249, 0]
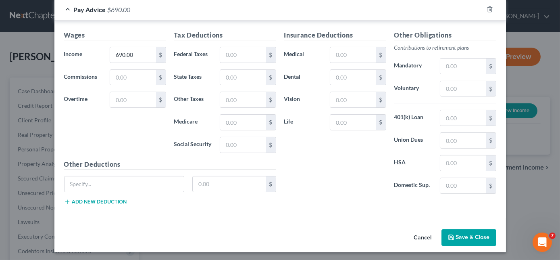
click at [455, 234] on button "Save & Close" at bounding box center [468, 237] width 55 height 17
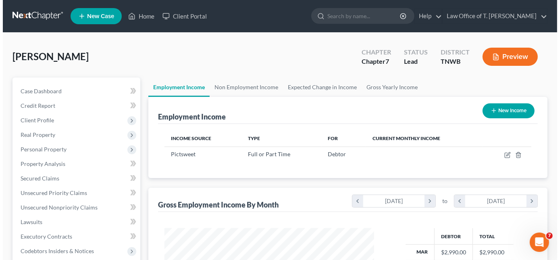
scroll to position [402931, 402851]
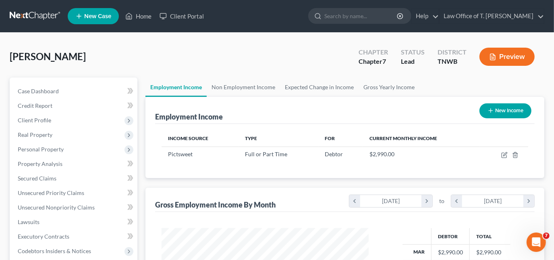
click at [507, 108] on button "New Income" at bounding box center [506, 110] width 52 height 15
select select "0"
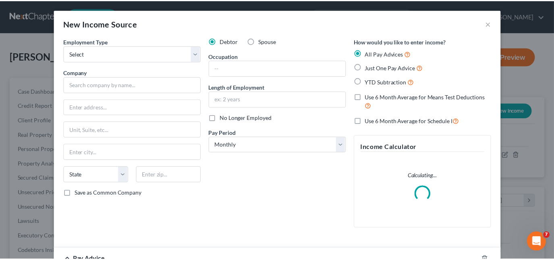
scroll to position [143, 226]
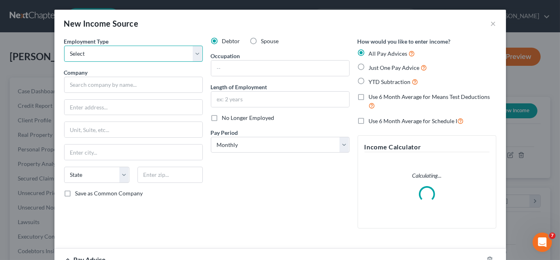
click at [109, 52] on select "Select Full or [DEMOGRAPHIC_DATA] Employment Self Employment" at bounding box center [133, 54] width 139 height 16
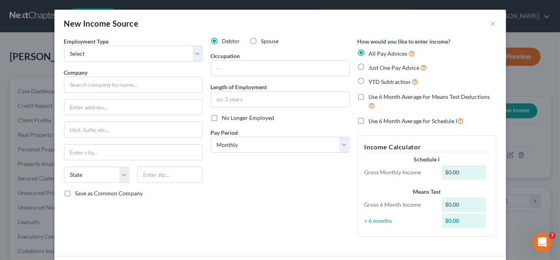
click at [494, 21] on div "New Income Source ×" at bounding box center [279, 23] width 451 height 27
click at [492, 22] on button "×" at bounding box center [494, 24] width 6 height 10
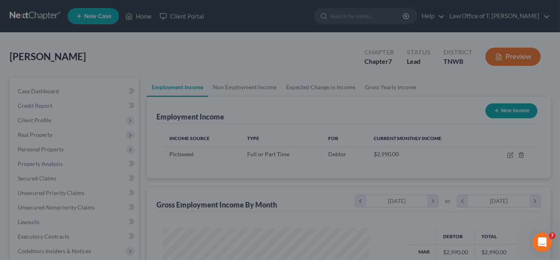
scroll to position [402931, 402851]
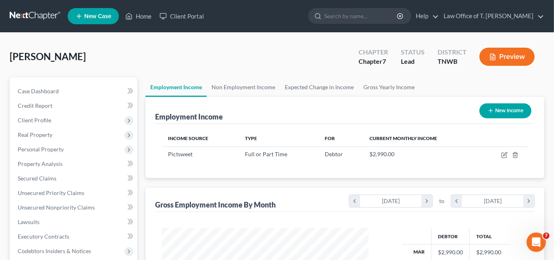
click at [489, 110] on icon "button" at bounding box center [491, 110] width 6 height 6
select select "0"
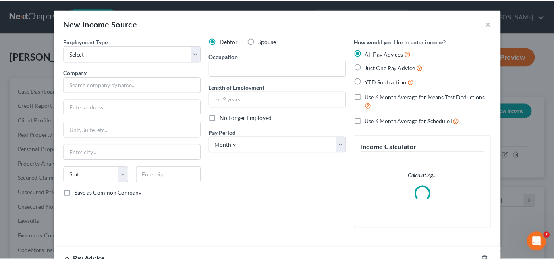
scroll to position [143, 226]
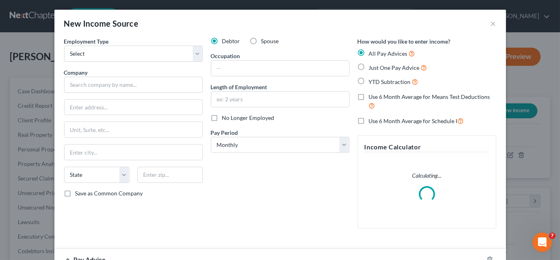
click at [495, 23] on div "New Income Source ×" at bounding box center [279, 23] width 451 height 27
click at [493, 23] on div "New Income Source ×" at bounding box center [279, 23] width 451 height 27
click at [491, 23] on button "×" at bounding box center [494, 24] width 6 height 10
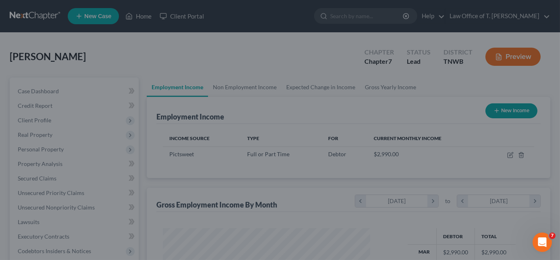
scroll to position [402931, 402851]
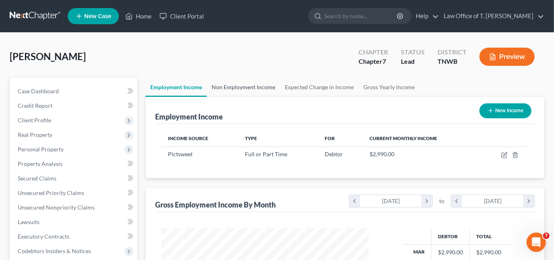
click at [250, 89] on link "Non Employment Income" at bounding box center [243, 86] width 73 height 19
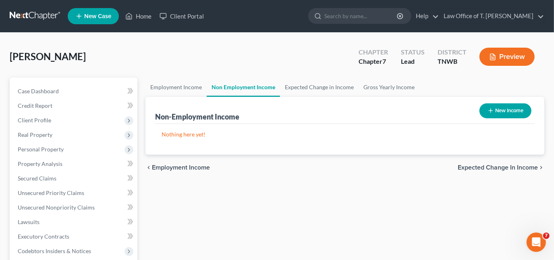
click at [488, 113] on icon "button" at bounding box center [491, 110] width 6 height 6
select select "0"
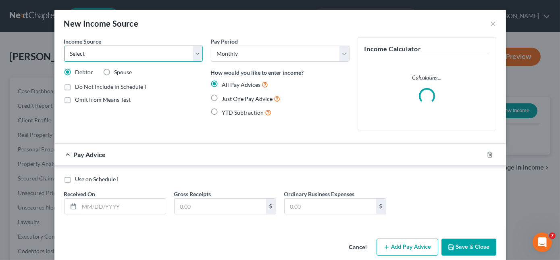
click at [116, 55] on select "Select Unemployment Disability (from employer) Pension Retirement Social Securi…" at bounding box center [133, 54] width 139 height 16
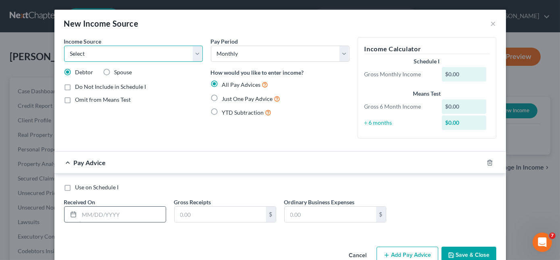
select select "13"
click at [64, 46] on select "Select Unemployment Disability (from employer) Pension Retirement Social Securi…" at bounding box center [133, 54] width 139 height 16
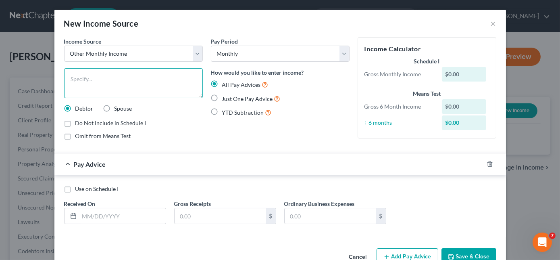
click at [104, 79] on textarea at bounding box center [133, 83] width 139 height 30
type textarea "husband disability"
click at [222, 99] on label "Just One Pay Advice" at bounding box center [251, 98] width 58 height 9
click at [225, 99] on input "Just One Pay Advice" at bounding box center [227, 96] width 5 height 5
radio input "true"
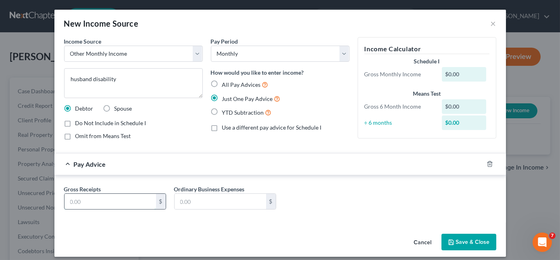
click at [111, 202] on input "text" at bounding box center [109, 200] width 91 height 15
type input "2,713.00"
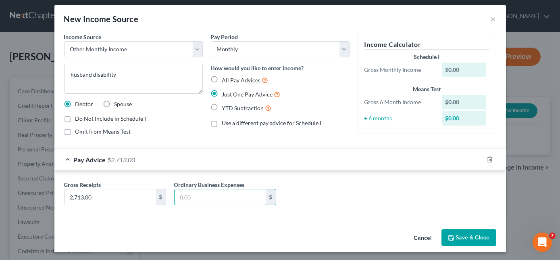
scroll to position [6, 0]
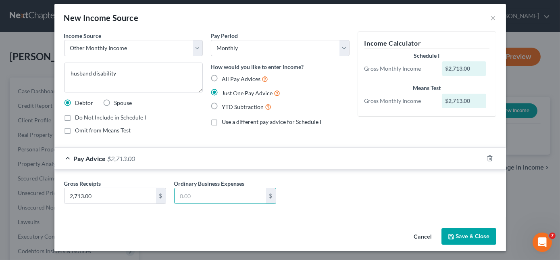
click at [449, 236] on icon "button" at bounding box center [451, 236] width 6 height 6
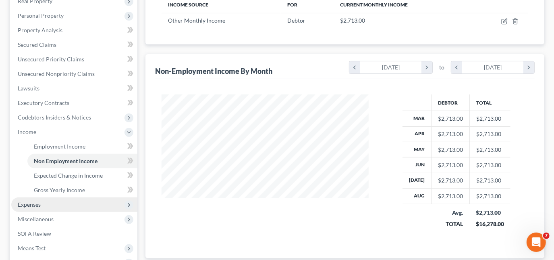
scroll to position [146, 0]
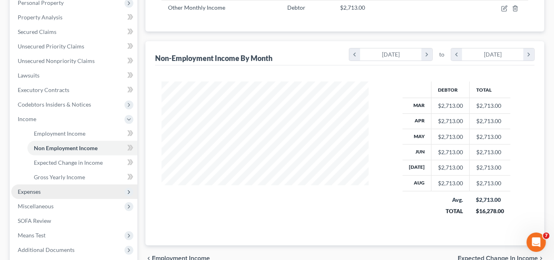
click at [42, 189] on span "Expenses" at bounding box center [74, 191] width 126 height 15
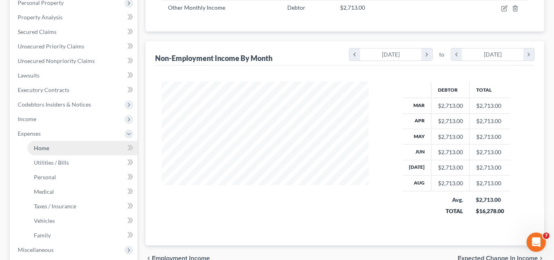
click at [60, 148] on link "Home" at bounding box center [82, 148] width 110 height 15
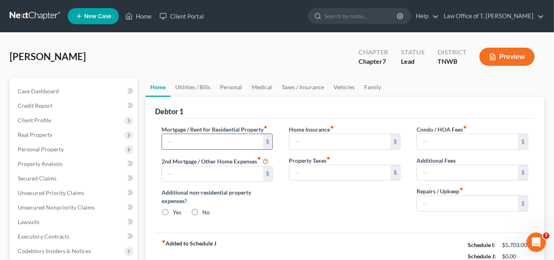
click at [191, 143] on input "text" at bounding box center [212, 141] width 101 height 15
type input "0.00"
radio input "true"
type input "0.00"
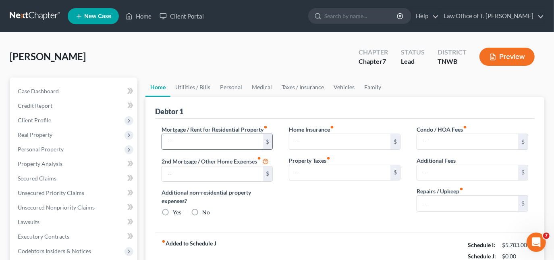
type input "0.00"
type input "1,142.00"
click at [191, 88] on link "Utilities / Bills" at bounding box center [193, 86] width 45 height 19
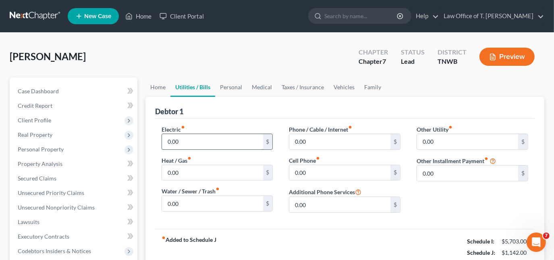
drag, startPoint x: 213, startPoint y: 139, endPoint x: 219, endPoint y: 138, distance: 6.2
click at [213, 139] on input "0.00" at bounding box center [212, 141] width 101 height 15
type input "300.00"
type input "80.00"
type input "50.00"
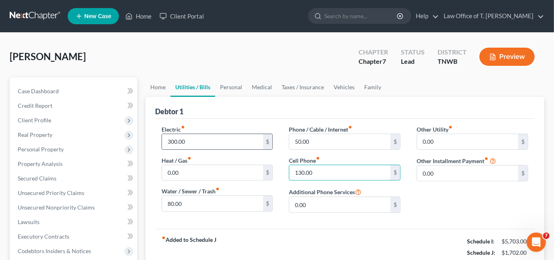
type input "130.00"
click at [229, 87] on link "Personal" at bounding box center [231, 86] width 32 height 19
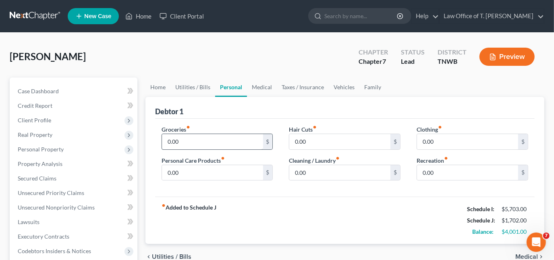
drag, startPoint x: 229, startPoint y: 87, endPoint x: 224, endPoint y: 139, distance: 52.2
click at [241, 125] on ui-view "Home Utilities / Bills Personal Medical Taxes / Insurance Vehicles Family Debto…" at bounding box center [345, 173] width 399 height 192
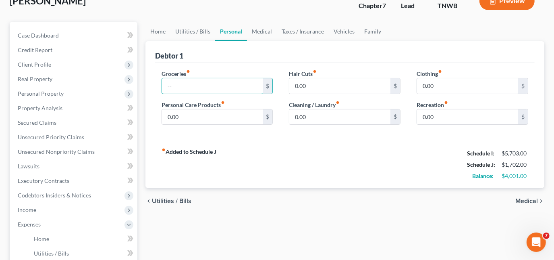
scroll to position [67, 0]
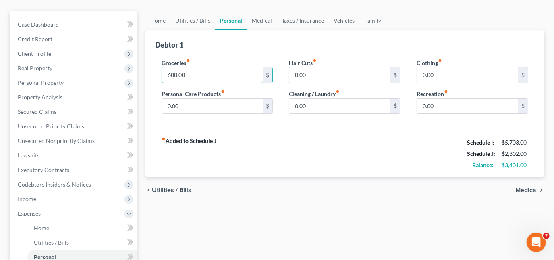
type input "600.00"
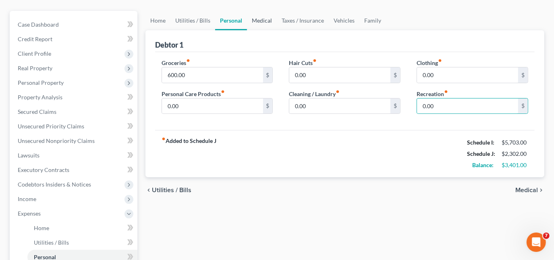
click at [262, 20] on link "Medical" at bounding box center [262, 20] width 30 height 19
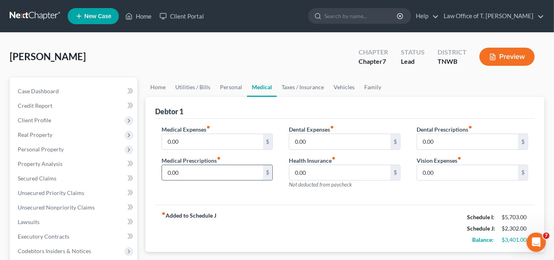
click at [215, 174] on input "0.00" at bounding box center [212, 172] width 101 height 15
type input "75.00"
click at [295, 83] on link "Taxes / Insurance" at bounding box center [303, 86] width 52 height 19
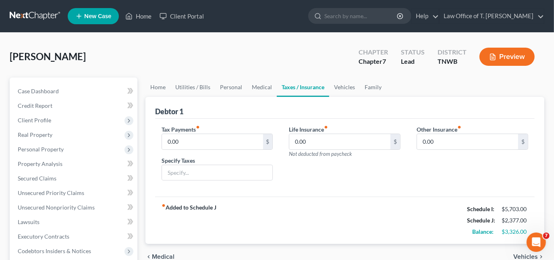
click at [295, 83] on link "Taxes / Insurance" at bounding box center [303, 86] width 52 height 19
type input "286.00"
click at [339, 87] on link "Vehicles" at bounding box center [344, 86] width 31 height 19
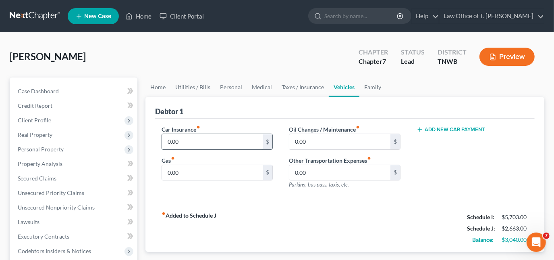
click at [218, 137] on input "0.00" at bounding box center [212, 141] width 101 height 15
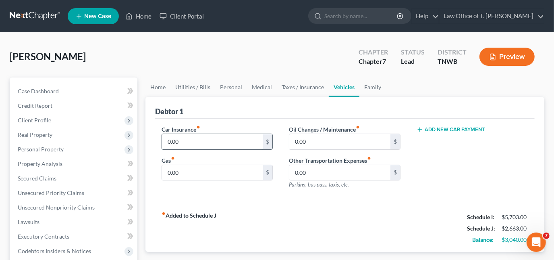
click at [218, 137] on input "0.00" at bounding box center [212, 141] width 101 height 15
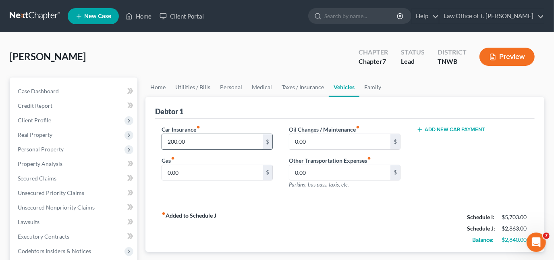
type input "200.00"
click at [226, 128] on div "Car Insurance fiber_manual_record 200.00 $" at bounding box center [218, 137] width 112 height 25
click at [194, 174] on input "0.00" at bounding box center [212, 172] width 101 height 15
drag, startPoint x: 327, startPoint y: 200, endPoint x: 341, endPoint y: 179, distance: 25.3
click at [341, 179] on div "Car Insurance fiber_manual_record 200.00 $ Gas fiber_manual_record 0.00 $ Oil C…" at bounding box center [345, 162] width 380 height 86
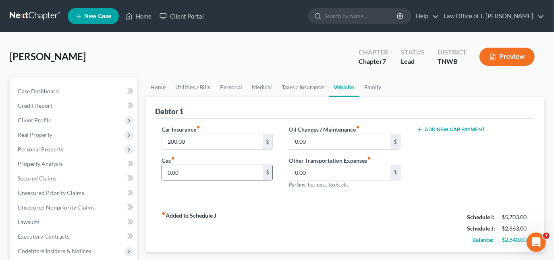
click at [214, 178] on input "0.00" at bounding box center [212, 172] width 101 height 15
type input "200.00"
drag, startPoint x: 368, startPoint y: 86, endPoint x: 372, endPoint y: 89, distance: 4.4
click at [368, 87] on link "Family" at bounding box center [373, 86] width 27 height 19
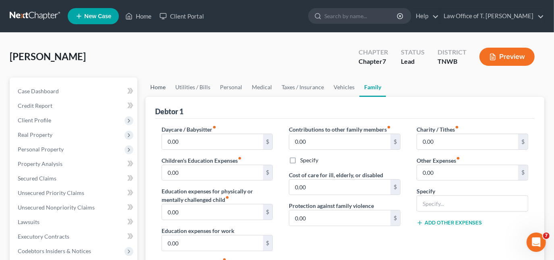
click at [154, 88] on link "Home" at bounding box center [158, 86] width 25 height 19
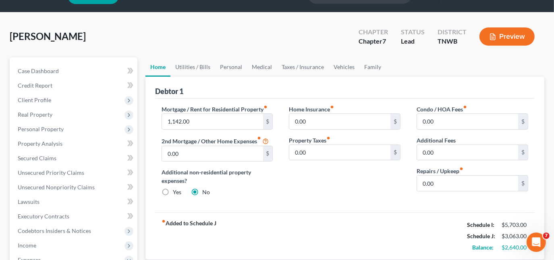
scroll to position [36, 0]
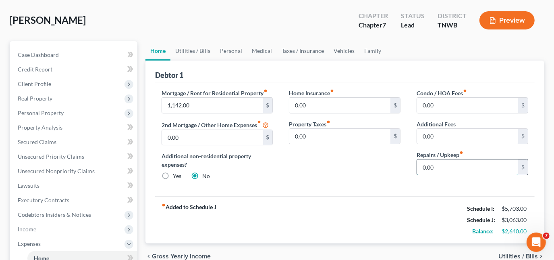
click at [448, 168] on input "0.00" at bounding box center [467, 166] width 101 height 15
type input "100.00"
drag, startPoint x: 180, startPoint y: 51, endPoint x: 186, endPoint y: 54, distance: 6.7
click at [181, 51] on link "Utilities / Bills" at bounding box center [193, 50] width 45 height 19
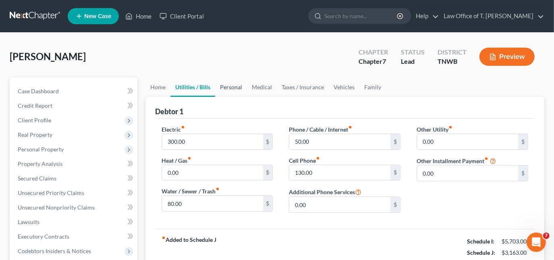
click at [234, 83] on link "Personal" at bounding box center [231, 86] width 32 height 19
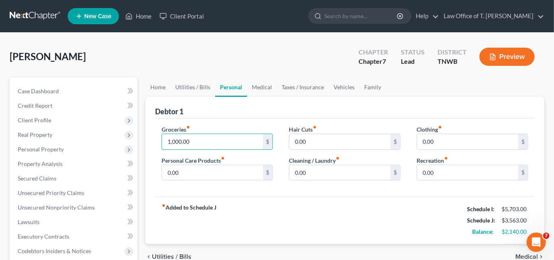
type input "1,000.00"
click at [257, 88] on link "Medical" at bounding box center [262, 86] width 30 height 19
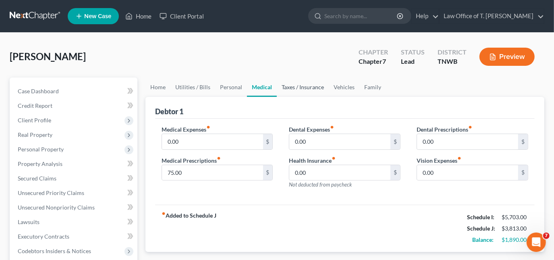
click at [301, 87] on link "Taxes / Insurance" at bounding box center [303, 86] width 52 height 19
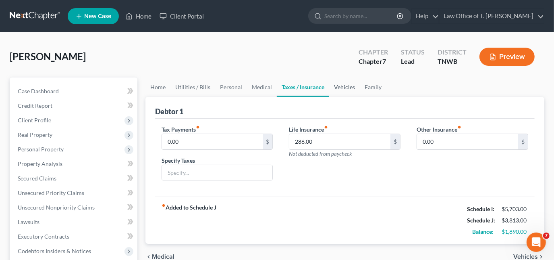
click at [344, 88] on link "Vehicles" at bounding box center [344, 86] width 31 height 19
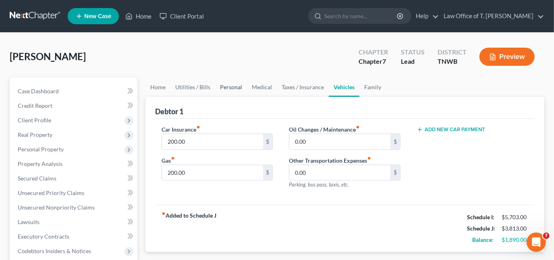
click at [227, 87] on link "Personal" at bounding box center [231, 86] width 32 height 19
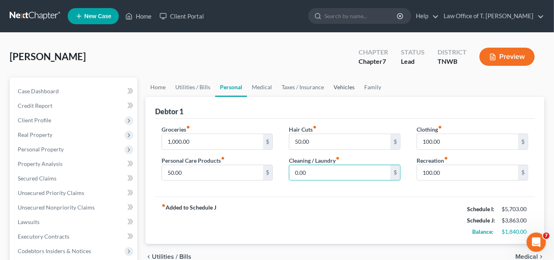
click at [347, 84] on link "Vehicles" at bounding box center [344, 86] width 31 height 19
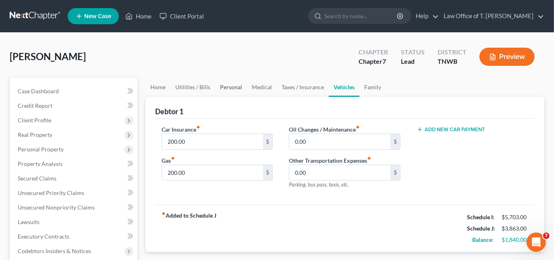
click at [227, 88] on link "Personal" at bounding box center [231, 86] width 32 height 19
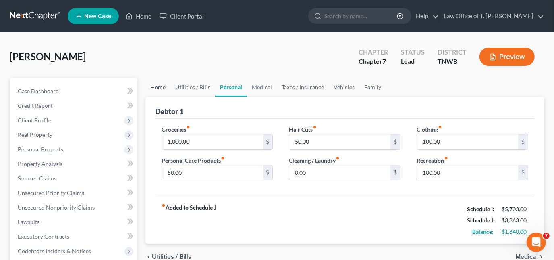
click at [158, 87] on link "Home" at bounding box center [158, 86] width 25 height 19
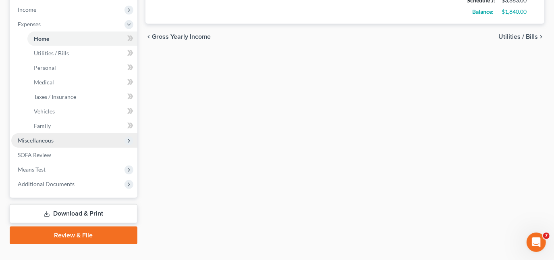
scroll to position [256, 0]
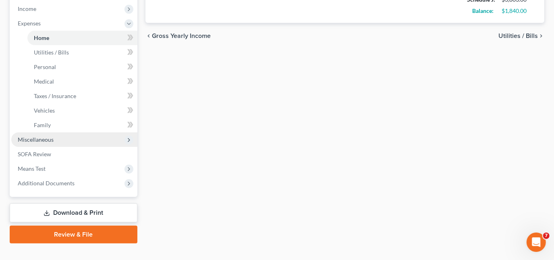
click at [40, 141] on span "Miscellaneous" at bounding box center [36, 139] width 36 height 7
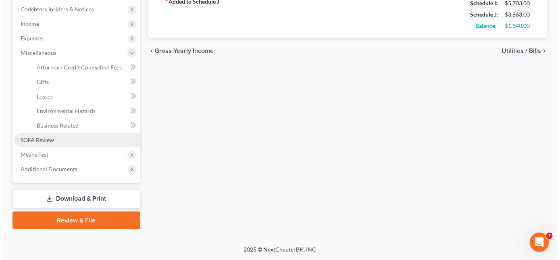
scroll to position [241, 0]
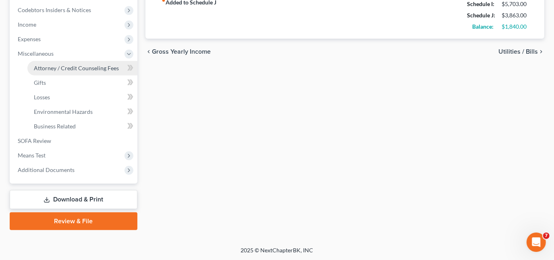
click at [89, 70] on span "Attorney / Credit Counseling Fees" at bounding box center [76, 67] width 85 height 7
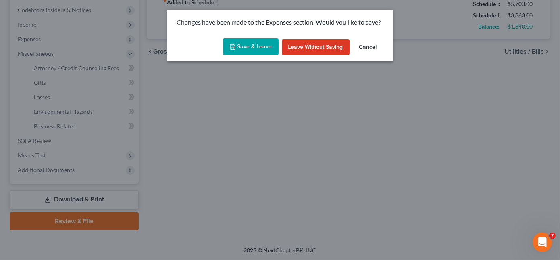
click at [252, 47] on button "Save & Leave" at bounding box center [251, 46] width 56 height 17
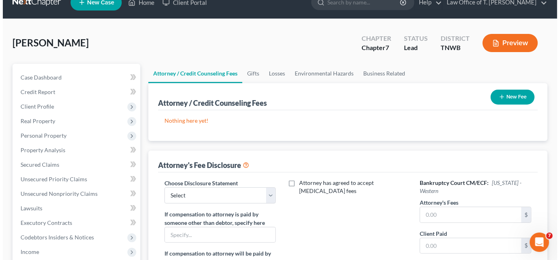
scroll to position [36, 0]
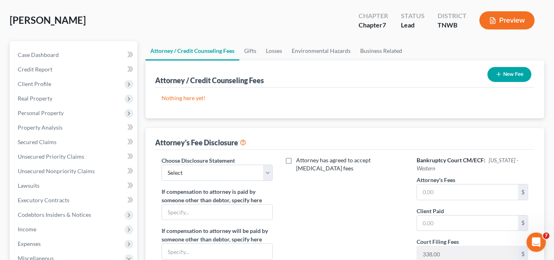
click at [514, 73] on button "New Fee" at bounding box center [510, 74] width 44 height 15
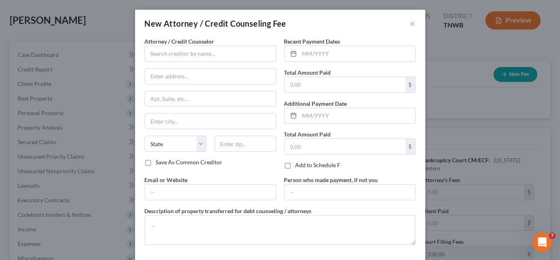
click at [231, 62] on div "Attorney / Credit Counselor * State [US_STATE] AK AR AZ CA CO [GEOGRAPHIC_DATA]…" at bounding box center [210, 97] width 131 height 121
click at [231, 52] on input "text" at bounding box center [210, 54] width 131 height 16
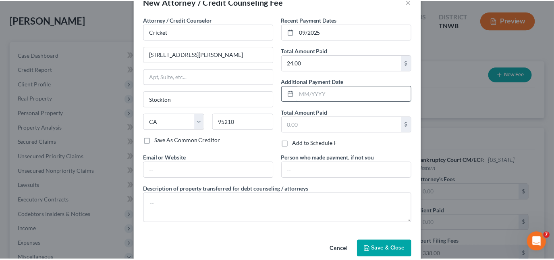
scroll to position [34, 0]
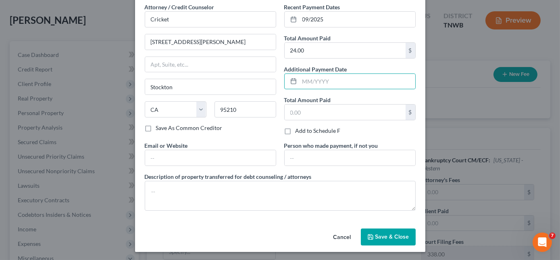
click at [376, 233] on span "Save & Close" at bounding box center [392, 236] width 34 height 7
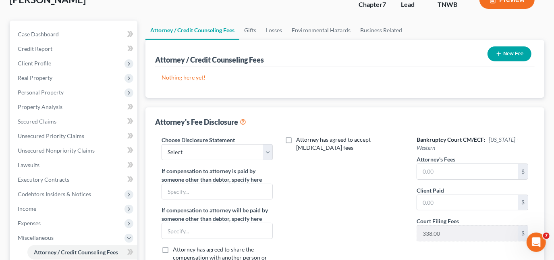
scroll to position [73, 0]
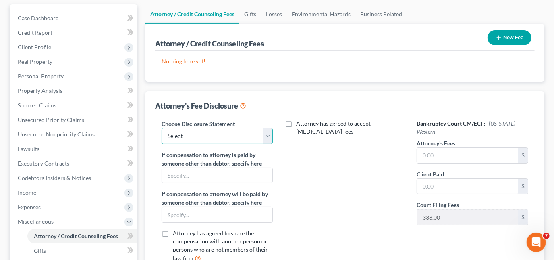
click at [199, 140] on select "Select Chapter 11 Ch 13 Chapter 7" at bounding box center [218, 136] width 112 height 16
click at [162, 128] on select "Select Chapter 11 Ch 13 Chapter 7" at bounding box center [218, 136] width 112 height 16
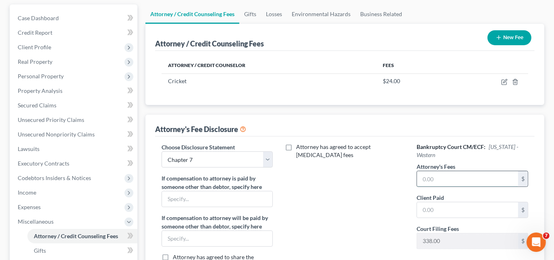
click at [441, 181] on input "text" at bounding box center [467, 178] width 101 height 15
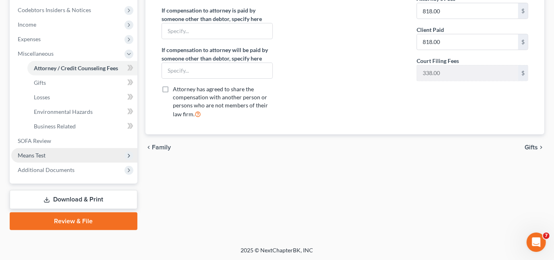
click at [40, 154] on span "Means Test" at bounding box center [32, 155] width 28 height 7
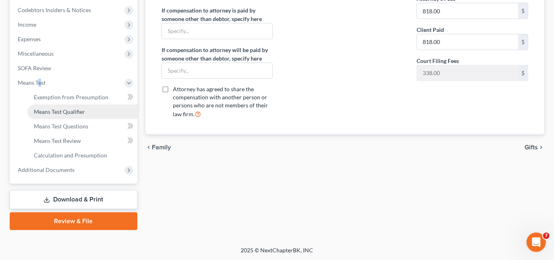
drag, startPoint x: 43, startPoint y: 156, endPoint x: 38, endPoint y: 109, distance: 47.4
click at [37, 109] on span "Means Test Qualifier" at bounding box center [59, 111] width 51 height 7
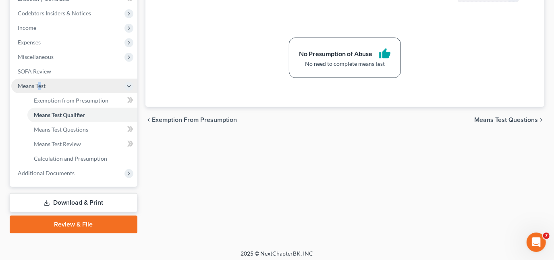
scroll to position [241, 0]
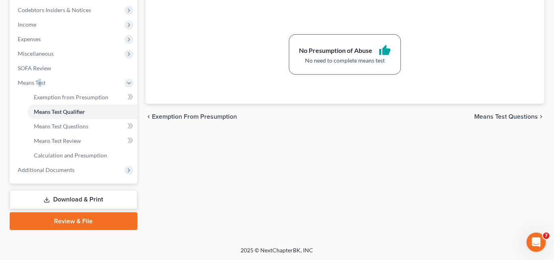
click at [97, 199] on link "Download & Print" at bounding box center [74, 199] width 128 height 19
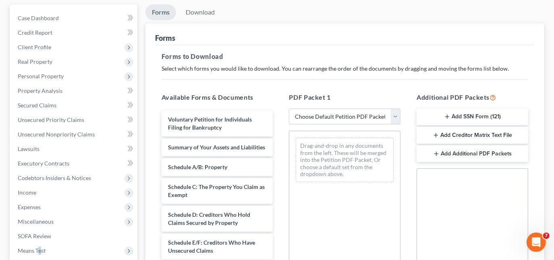
scroll to position [110, 0]
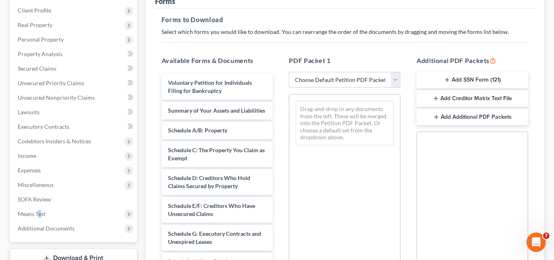
click at [368, 81] on select "Choose Default Petition PDF Packet Complete Bankruptcy Petition (all forms and …" at bounding box center [345, 80] width 112 height 16
click at [289, 72] on select "Choose Default Petition PDF Packet Complete Bankruptcy Petition (all forms and …" at bounding box center [345, 80] width 112 height 16
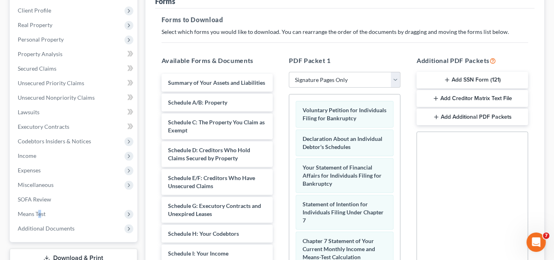
click at [466, 79] on button "Add SSN Form (121)" at bounding box center [473, 80] width 112 height 17
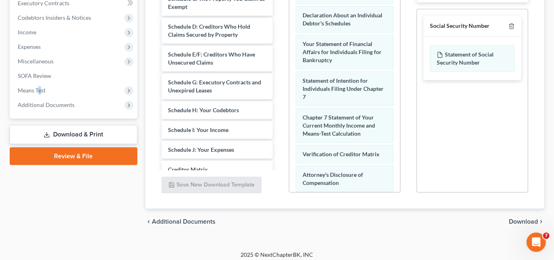
scroll to position [237, 0]
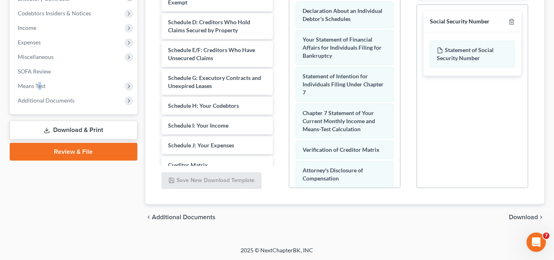
click at [523, 214] on span "Download" at bounding box center [523, 217] width 29 height 6
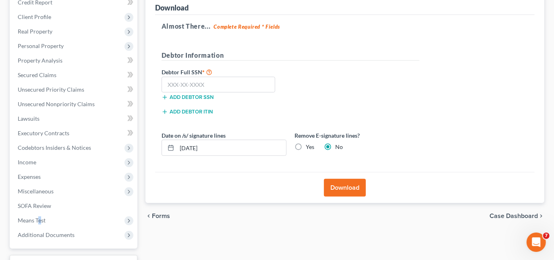
scroll to position [95, 0]
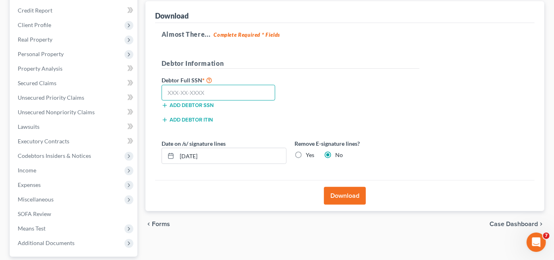
click at [212, 88] on input "text" at bounding box center [219, 93] width 114 height 16
click at [345, 190] on button "Download" at bounding box center [345, 196] width 42 height 18
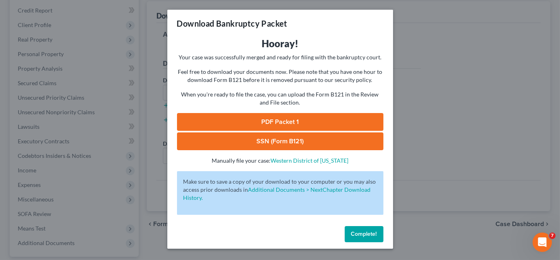
click at [306, 125] on link "PDF Packet 1" at bounding box center [280, 122] width 206 height 18
click at [284, 145] on link "SSN (Form B121)" at bounding box center [280, 141] width 206 height 18
drag, startPoint x: 367, startPoint y: 238, endPoint x: 401, endPoint y: 134, distance: 109.2
click at [367, 238] on button "Complete!" at bounding box center [364, 234] width 39 height 16
